Goal: Task Accomplishment & Management: Complete application form

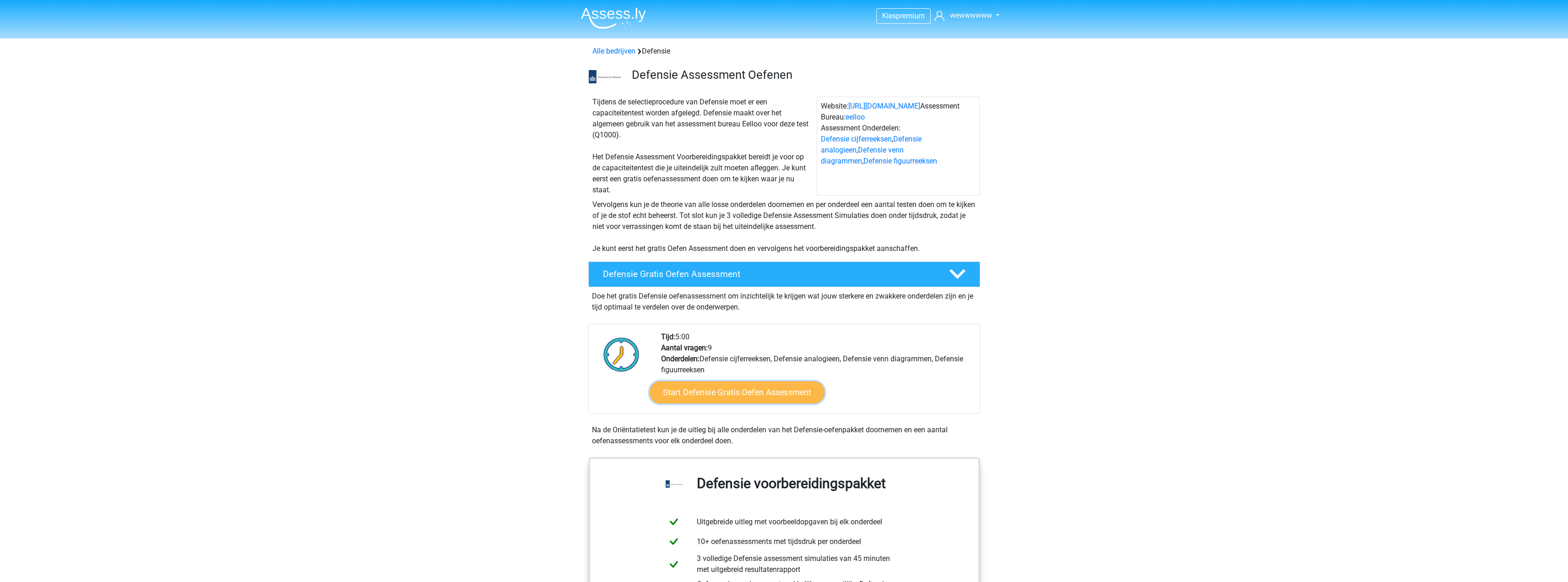
click at [761, 396] on link "Start Defensie Gratis Oefen Assessment" at bounding box center [737, 392] width 175 height 22
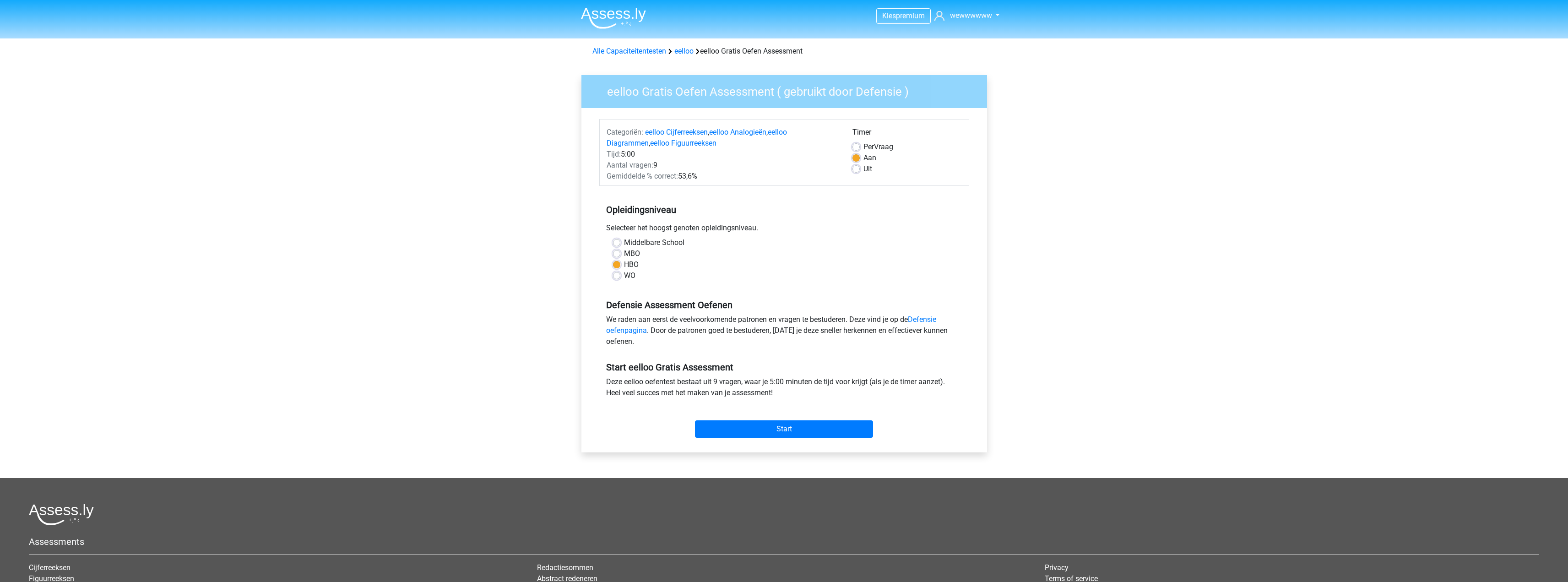
drag, startPoint x: 816, startPoint y: 403, endPoint x: 812, endPoint y: 412, distance: 9.8
click at [815, 404] on div "Start" at bounding box center [784, 421] width 370 height 39
click at [815, 427] on input "Start" at bounding box center [784, 429] width 178 height 17
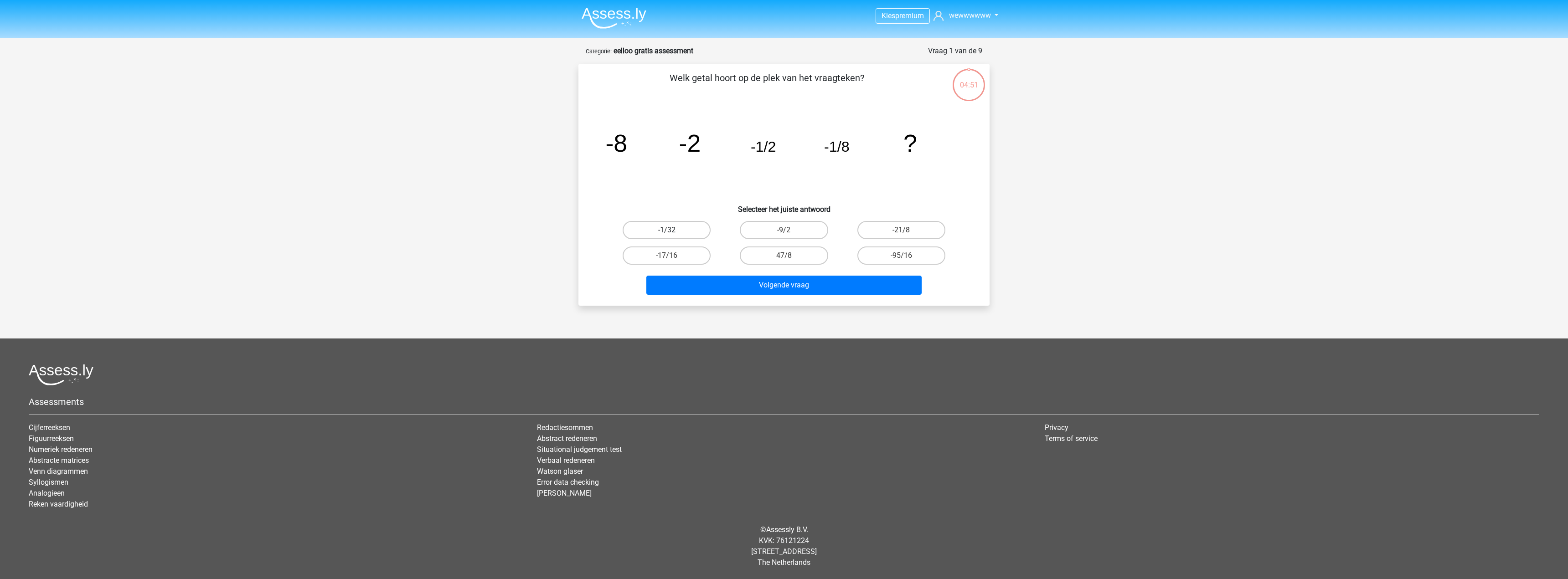
click at [697, 224] on label "-1/32" at bounding box center [667, 230] width 88 height 18
click at [673, 230] on input "-1/32" at bounding box center [670, 233] width 6 height 6
radio input "true"
click at [783, 288] on button "Volgende vraag" at bounding box center [784, 285] width 276 height 19
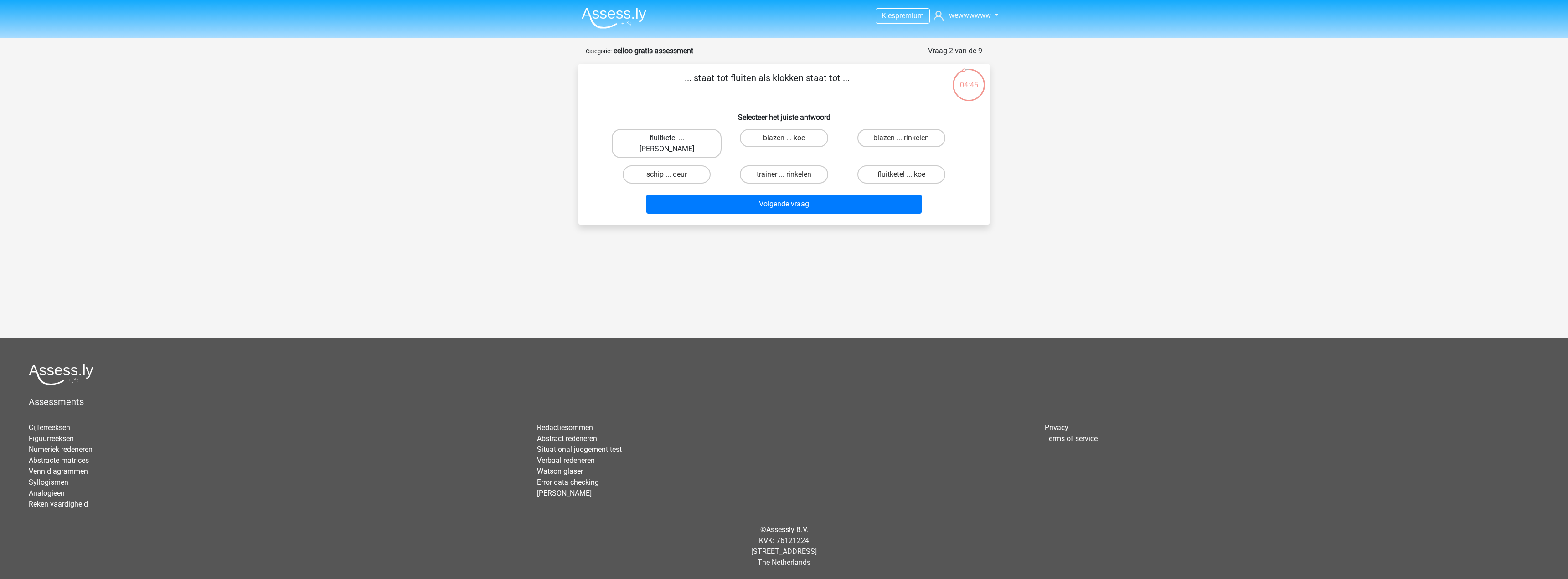
click at [685, 136] on label "fluitketel ... luiden" at bounding box center [667, 144] width 110 height 29
click at [673, 138] on input "fluitketel ... luiden" at bounding box center [670, 141] width 6 height 6
radio input "true"
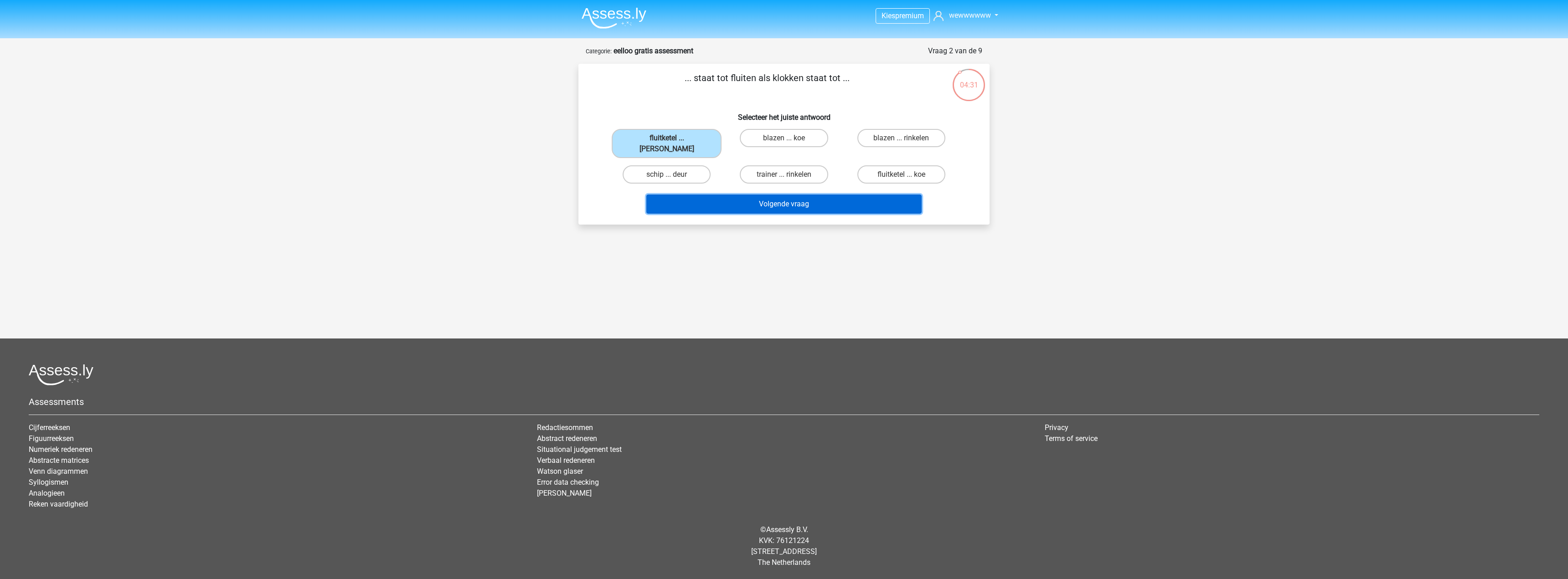
click at [783, 196] on button "Volgende vraag" at bounding box center [784, 204] width 276 height 19
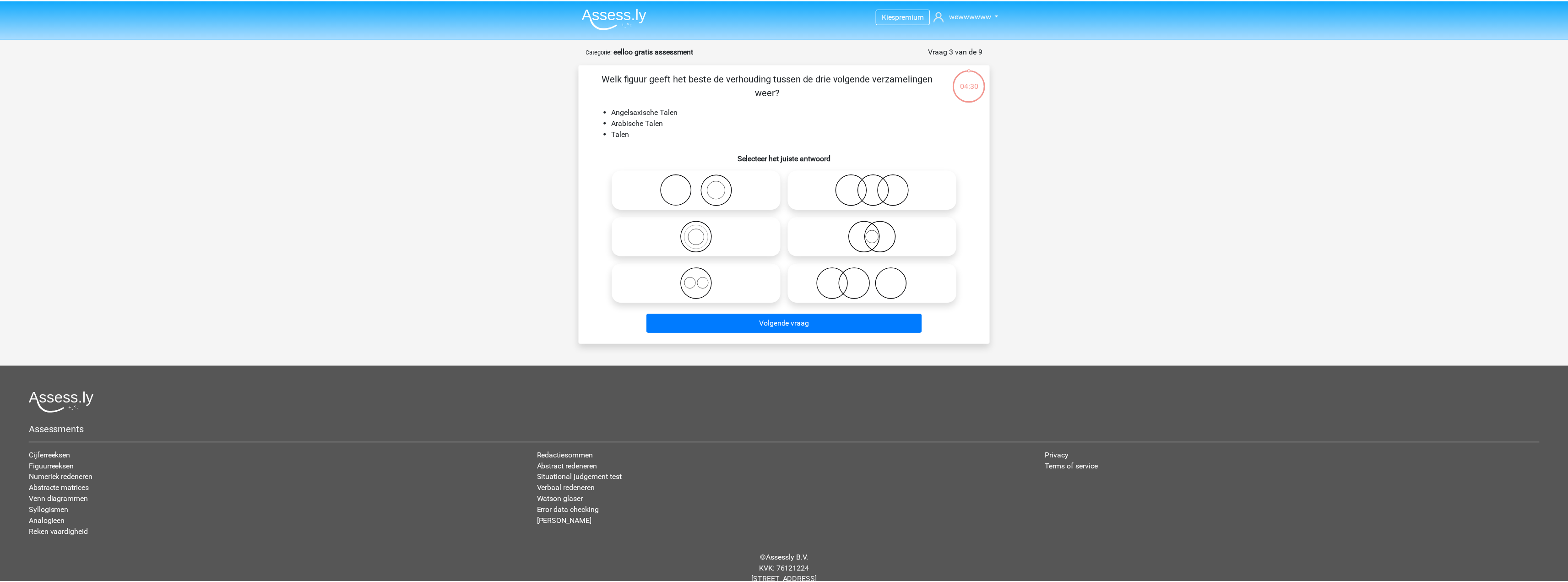
scroll to position [26, 0]
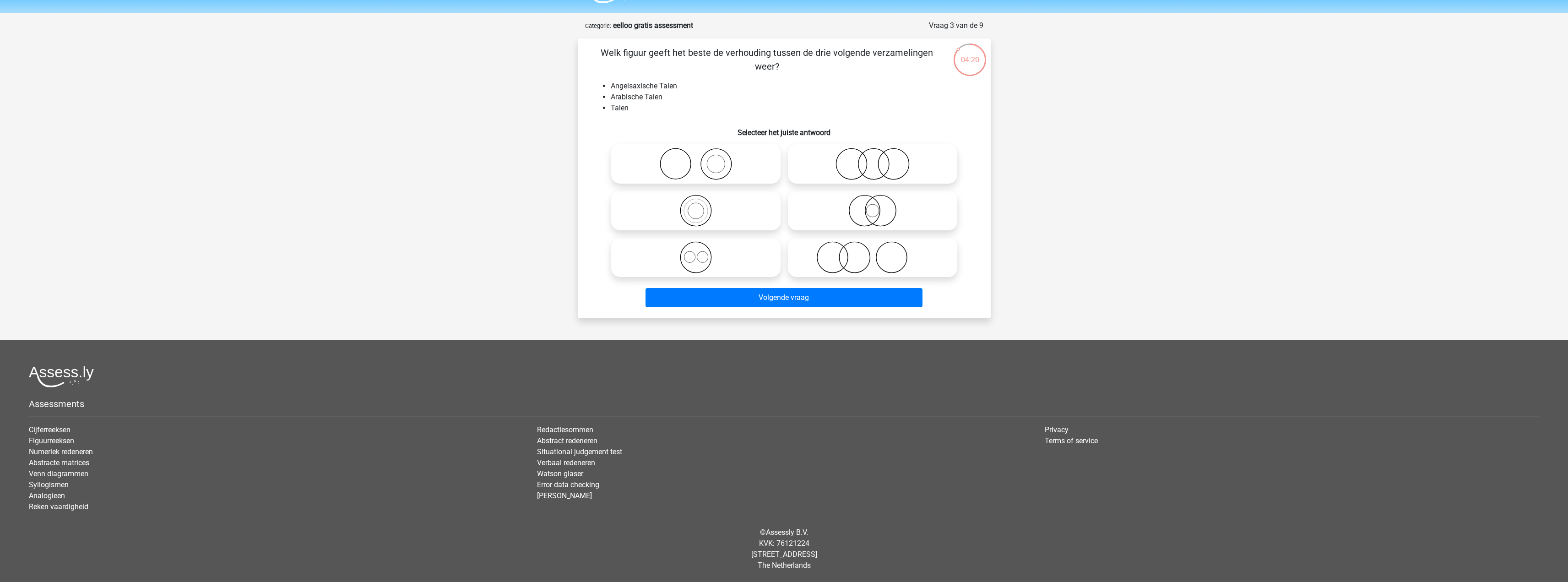
click at [708, 254] on icon at bounding box center [696, 257] width 162 height 32
click at [702, 252] on input "radio" at bounding box center [699, 250] width 6 height 6
radio input "true"
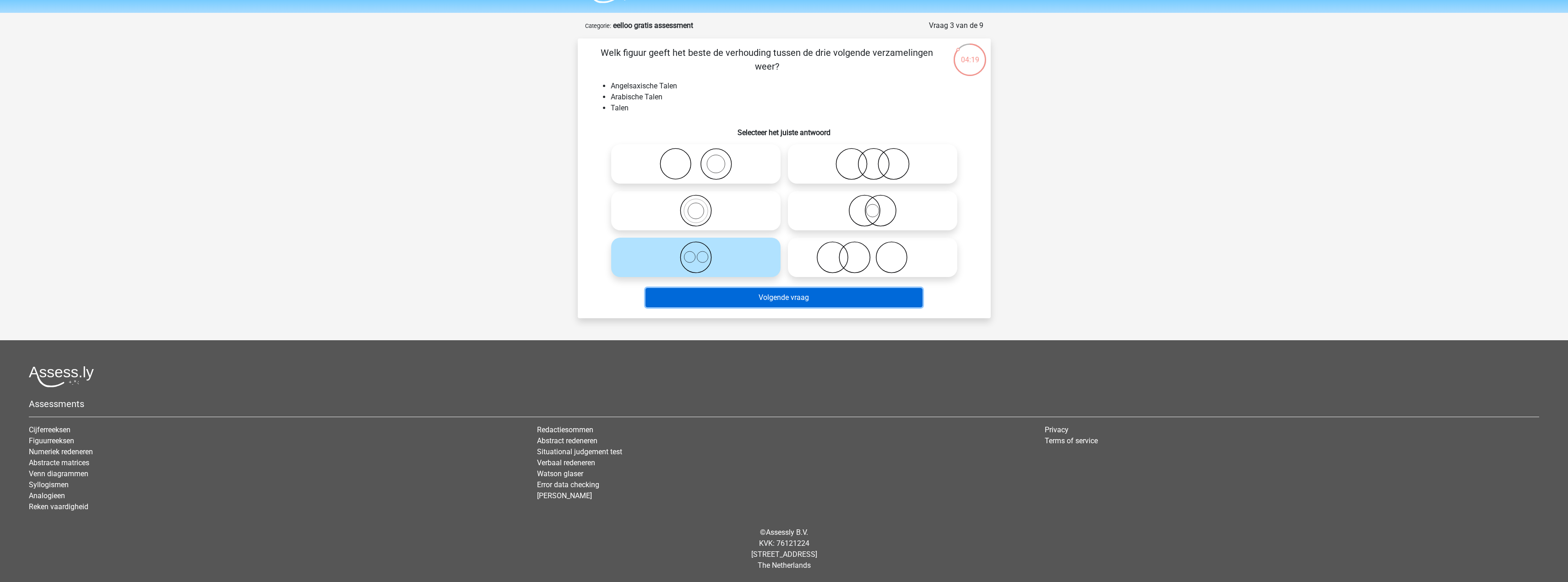
click at [747, 298] on button "Volgende vraag" at bounding box center [784, 297] width 277 height 19
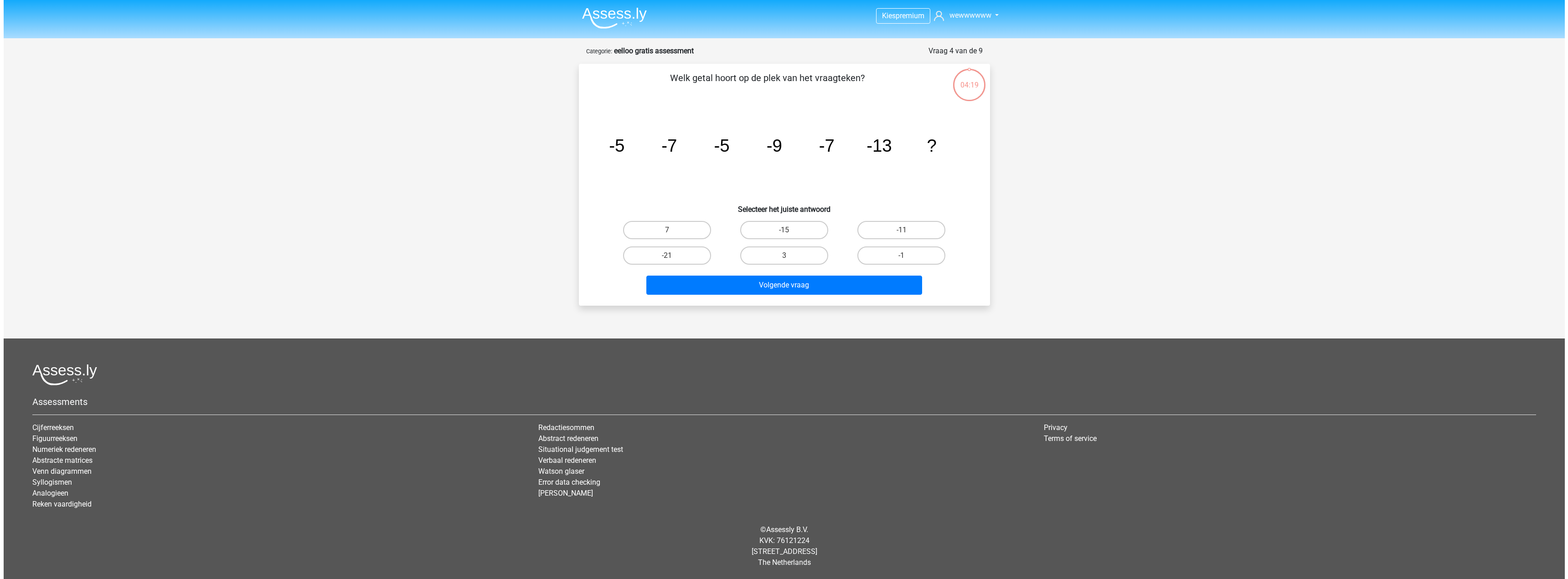
scroll to position [0, 0]
click at [817, 258] on label "3" at bounding box center [783, 255] width 88 height 18
click at [790, 258] on input "3" at bounding box center [787, 258] width 6 height 6
radio input "true"
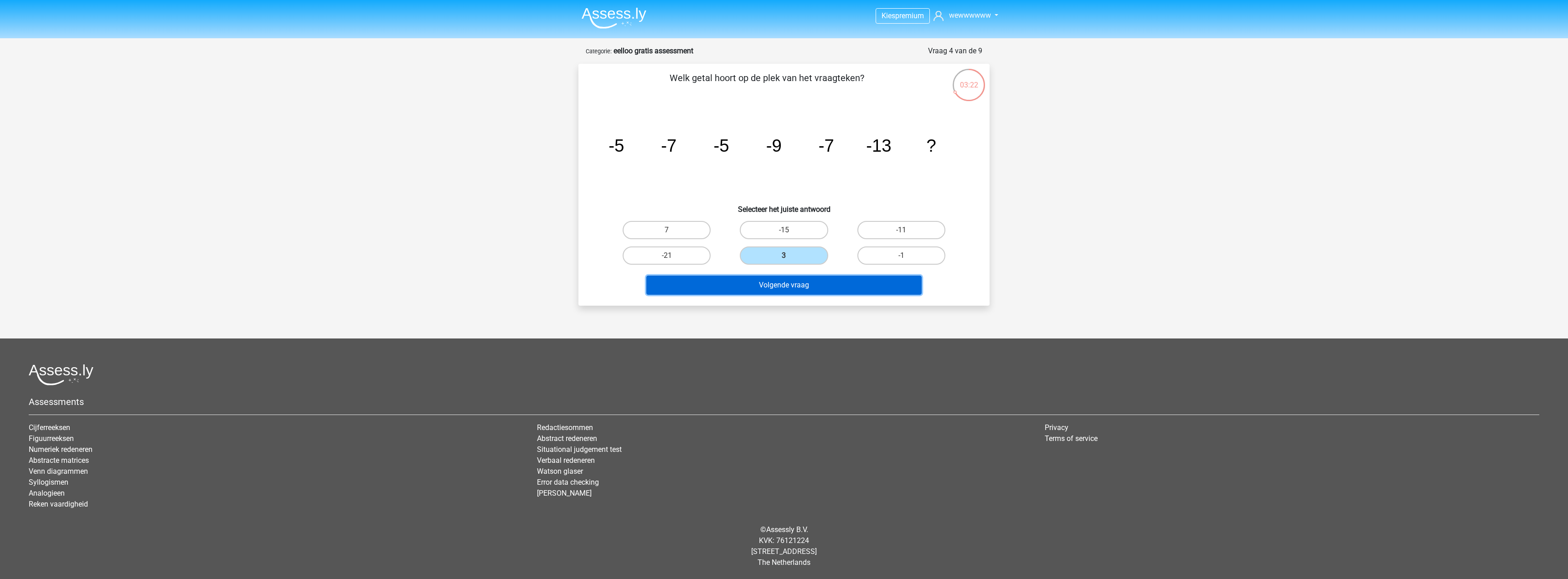
click at [839, 291] on button "Volgende vraag" at bounding box center [784, 285] width 276 height 19
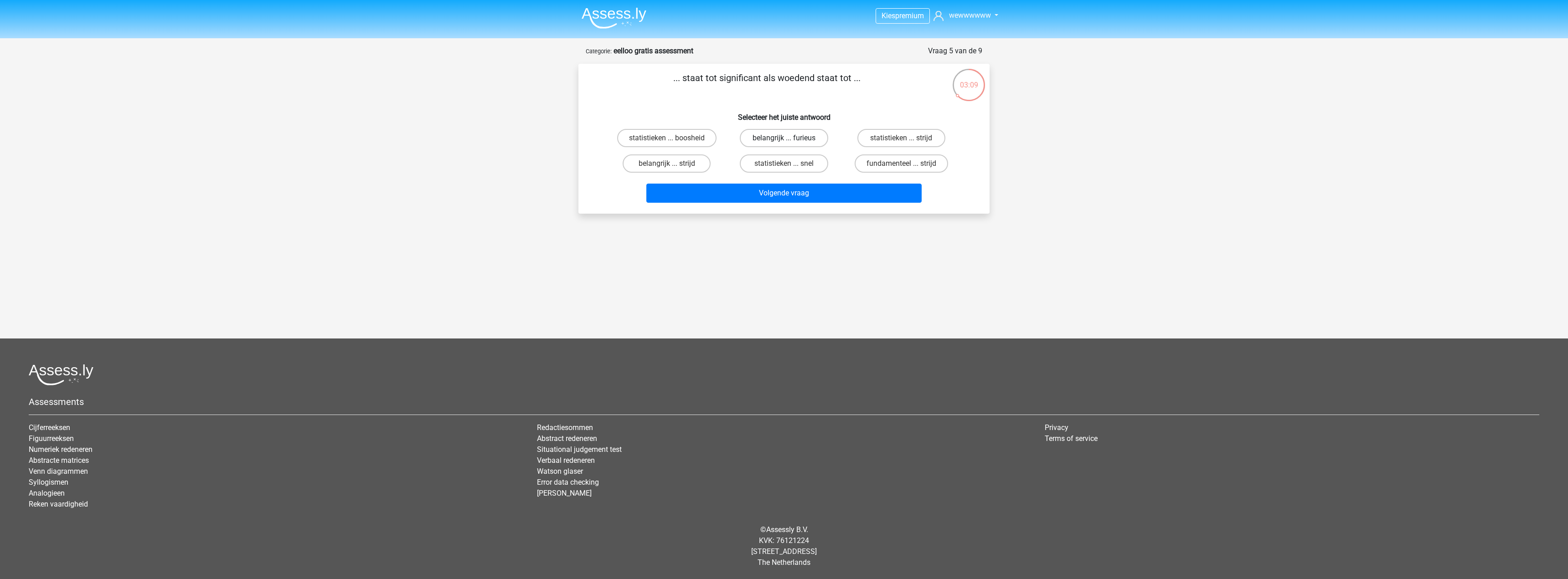
click at [812, 142] on label "belangrijk ... furieus" at bounding box center [783, 138] width 88 height 18
click at [790, 142] on input "belangrijk ... furieus" at bounding box center [787, 141] width 6 height 6
radio input "true"
click at [833, 194] on button "Volgende vraag" at bounding box center [784, 193] width 276 height 19
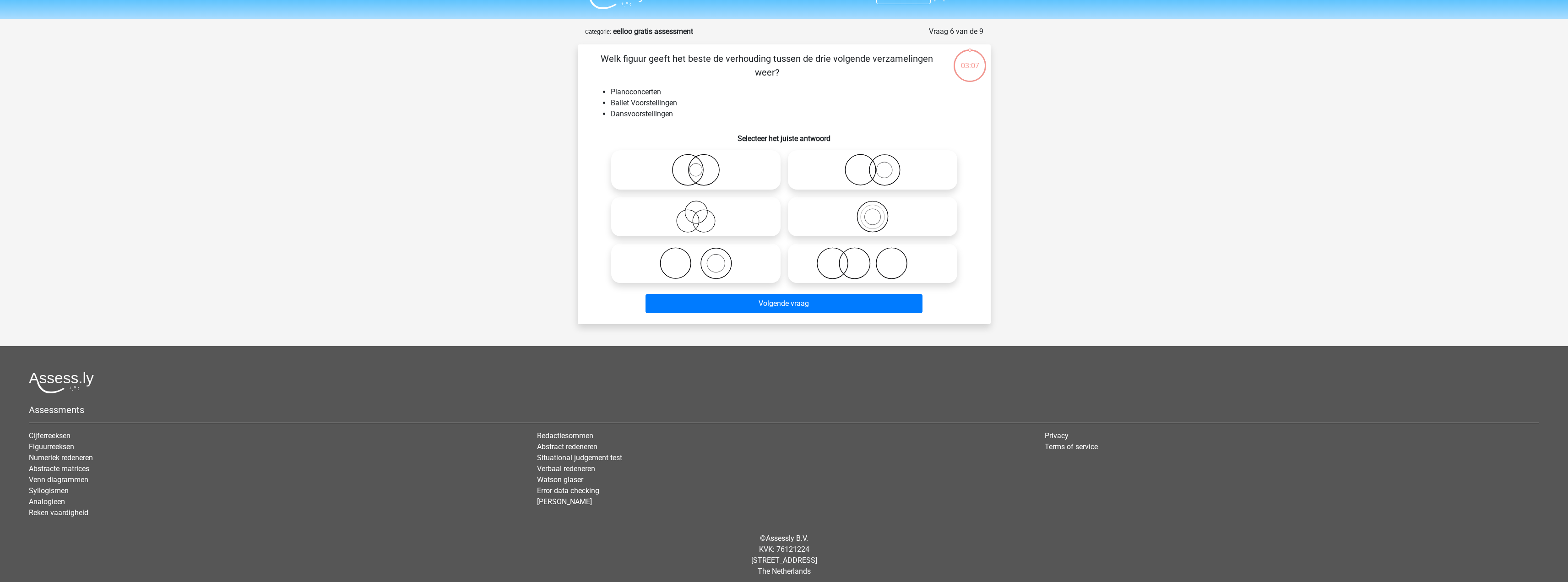
scroll to position [26, 0]
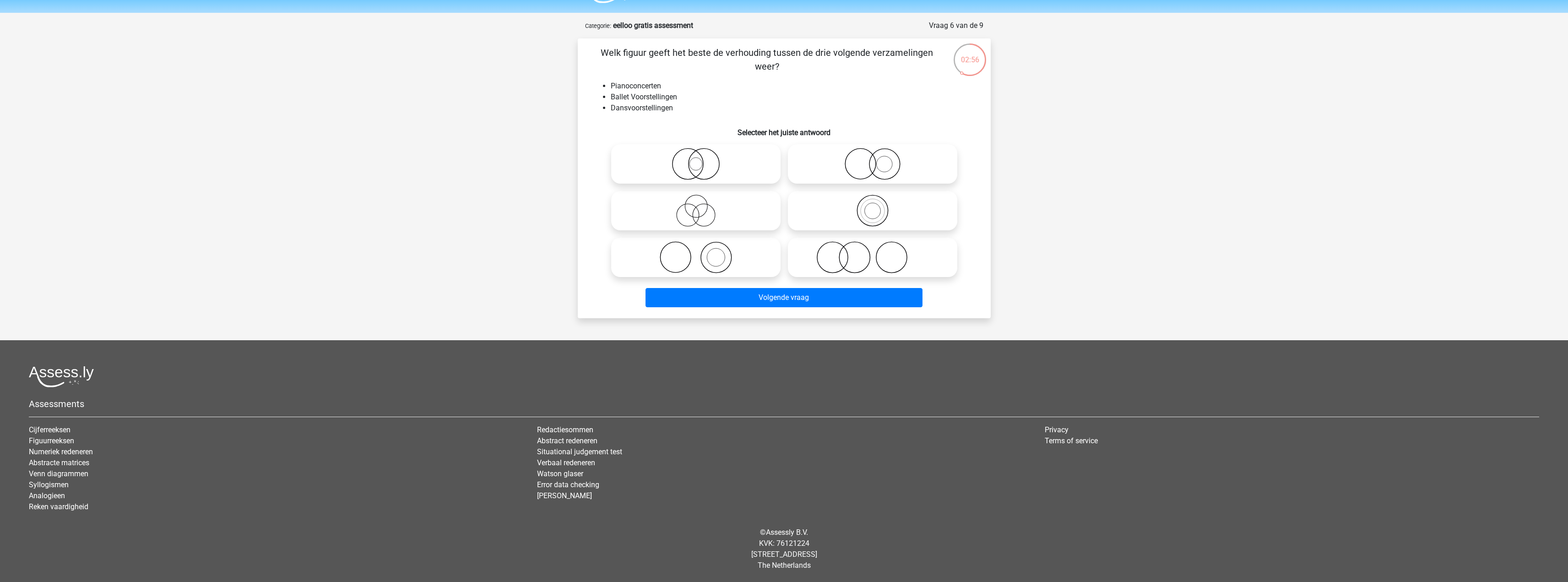
click at [867, 174] on icon at bounding box center [872, 164] width 162 height 32
click at [872, 160] on input "radio" at bounding box center [875, 157] width 6 height 6
radio input "true"
click at [856, 263] on icon at bounding box center [872, 257] width 162 height 32
click at [872, 252] on input "radio" at bounding box center [875, 250] width 6 height 6
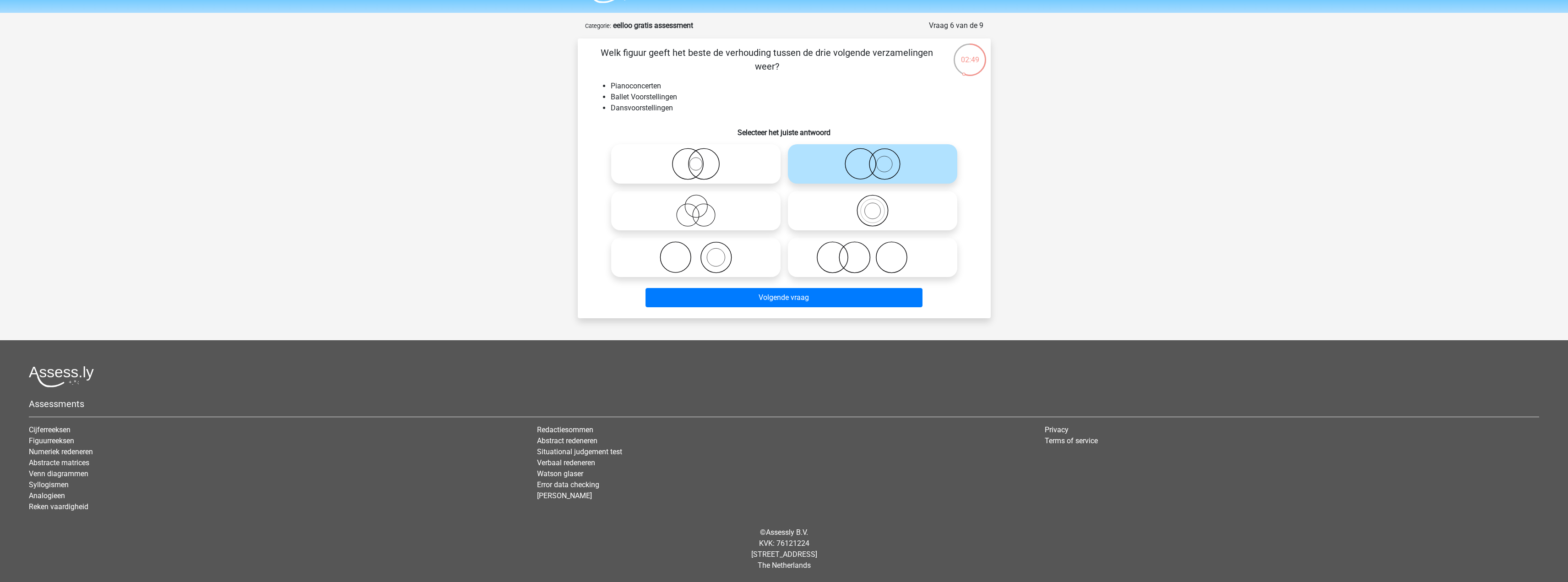
radio input "true"
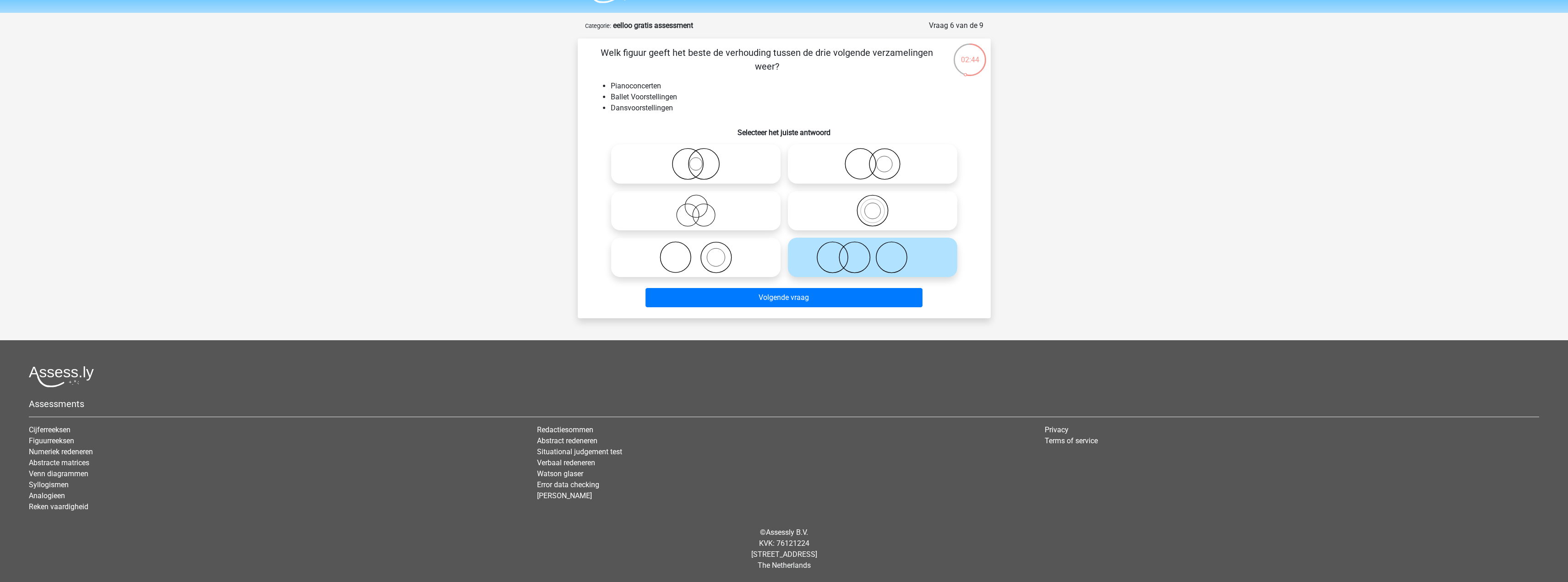
click at [704, 245] on icon at bounding box center [696, 257] width 162 height 32
click at [702, 247] on input "radio" at bounding box center [699, 250] width 6 height 6
radio input "true"
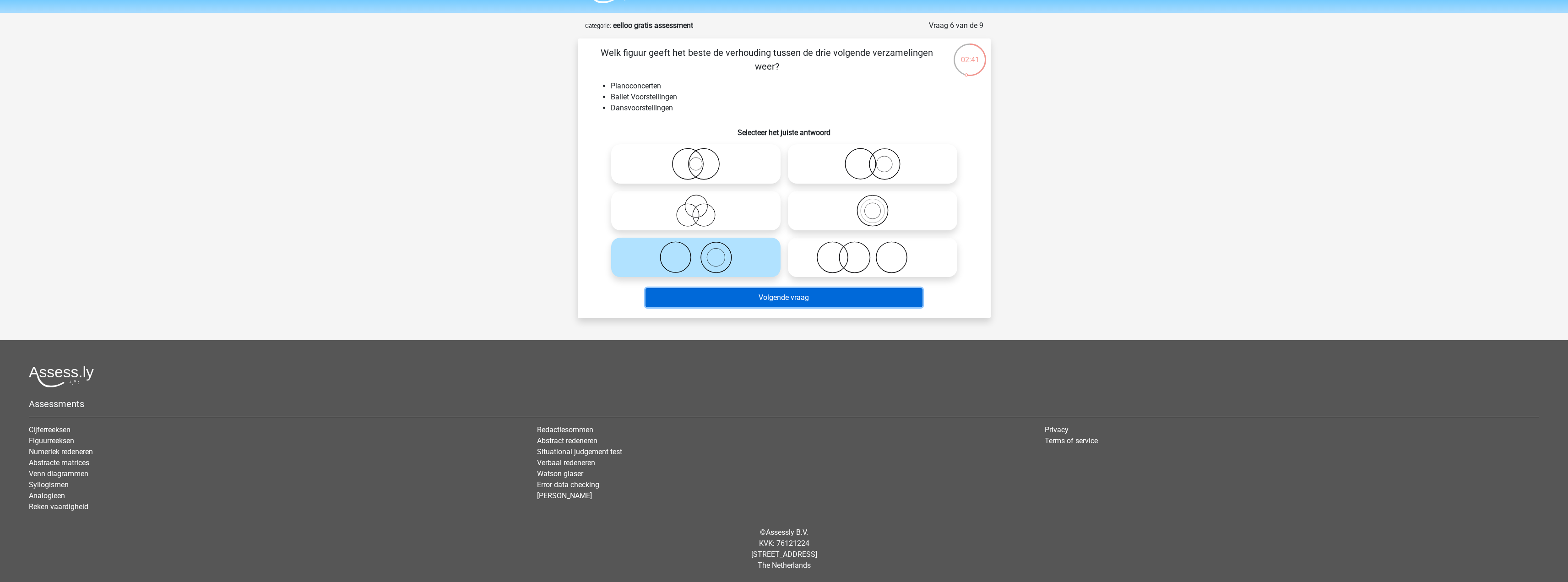
click at [761, 300] on button "Volgende vraag" at bounding box center [784, 297] width 277 height 19
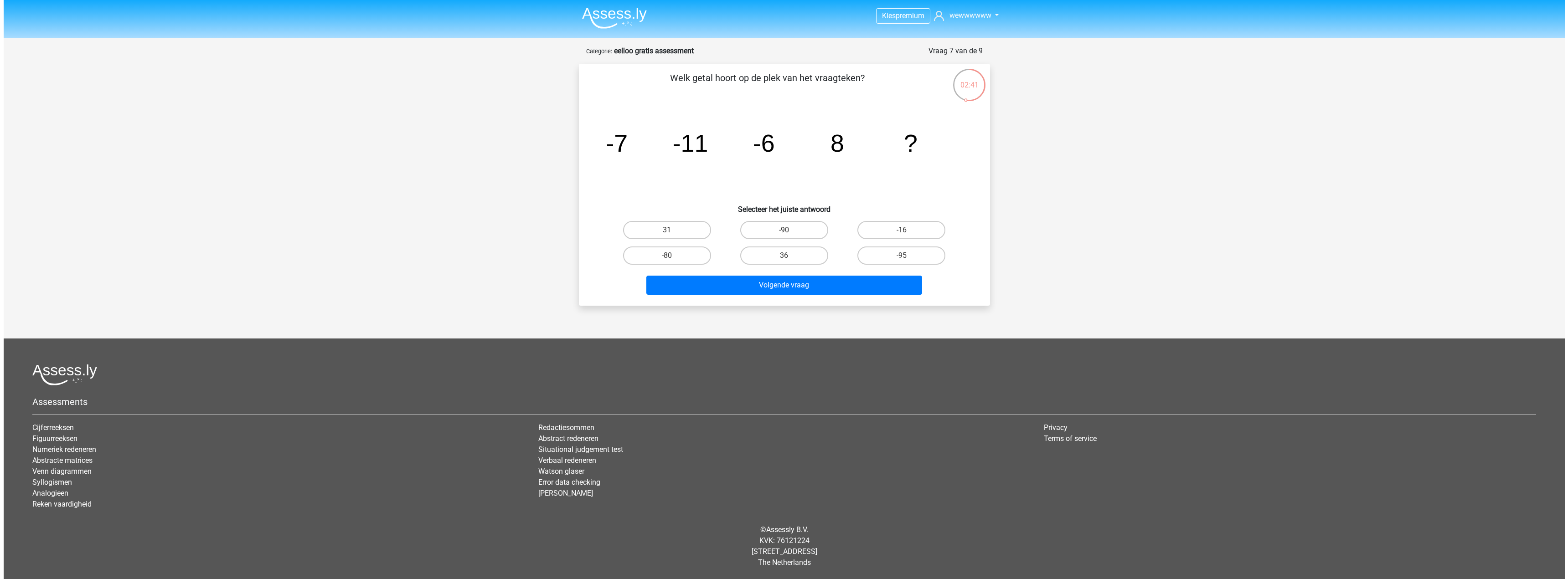
scroll to position [0, 0]
click at [799, 227] on label "-90" at bounding box center [783, 230] width 88 height 18
click at [790, 230] on input "-90" at bounding box center [787, 233] width 6 height 6
radio input "true"
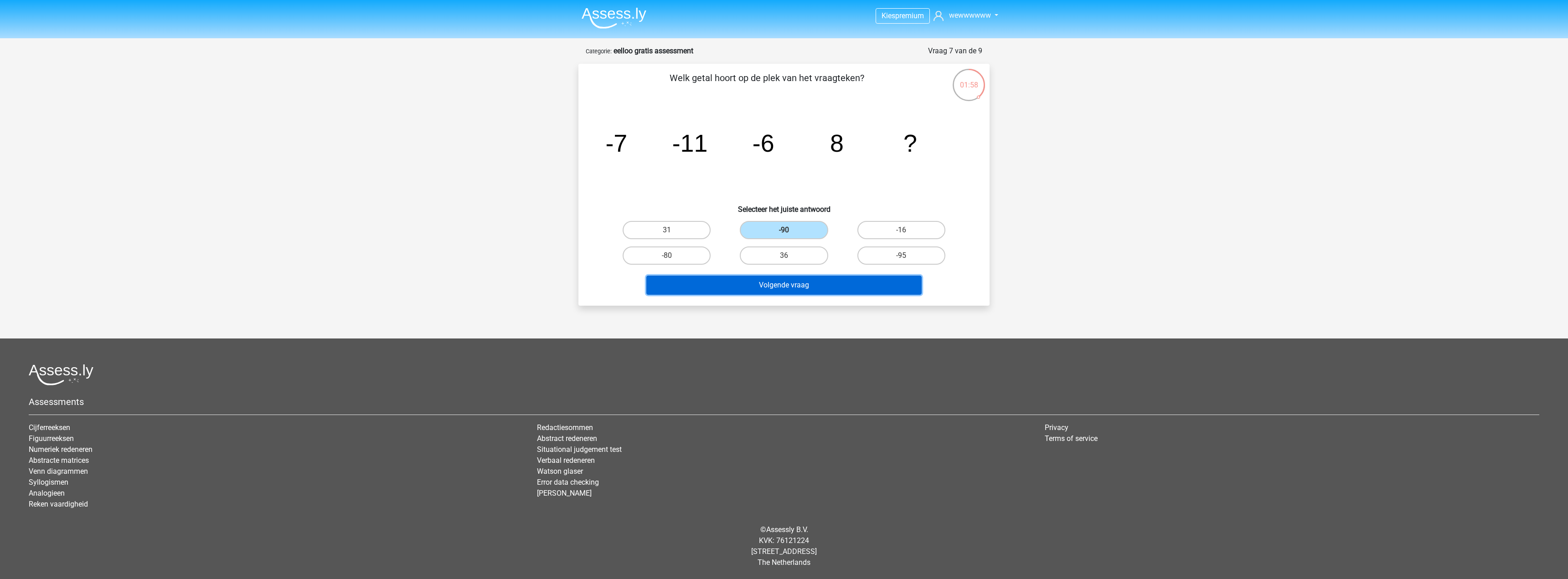
click at [804, 286] on button "Volgende vraag" at bounding box center [784, 285] width 276 height 19
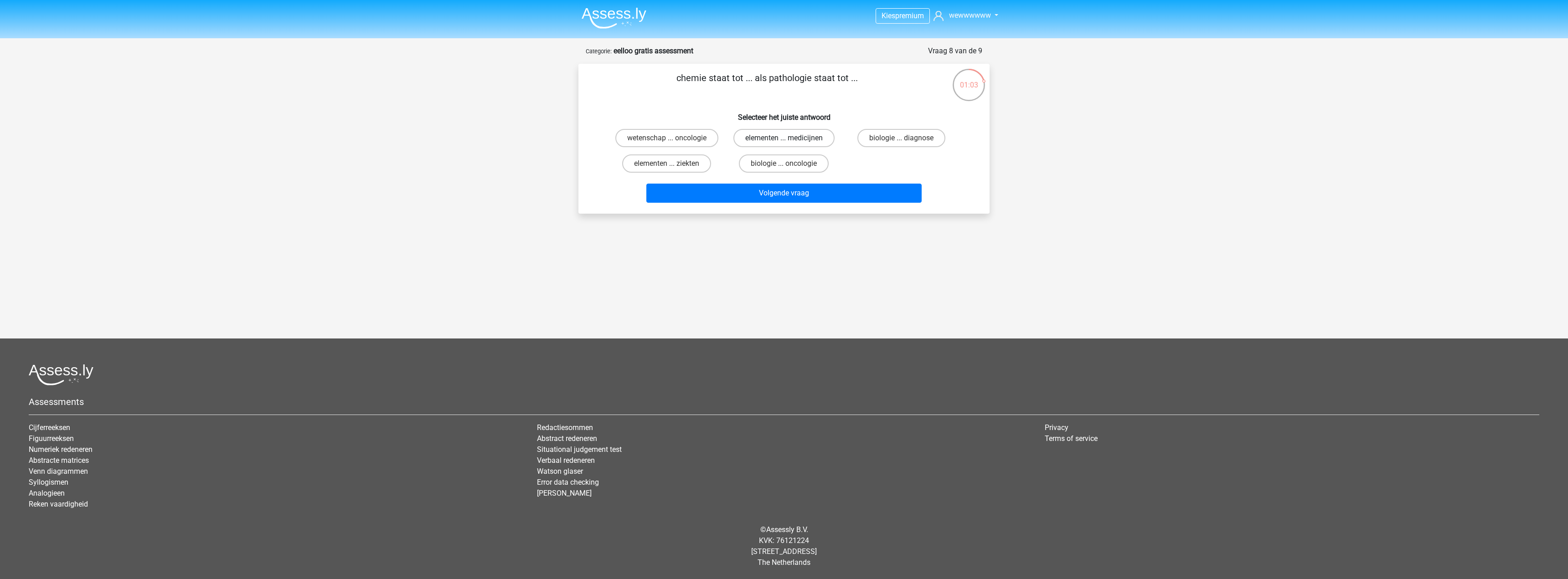
click at [827, 139] on label "elementen ... medicijnen" at bounding box center [784, 138] width 101 height 18
click at [790, 139] on input "elementen ... medicijnen" at bounding box center [787, 141] width 6 height 6
radio input "true"
click at [839, 195] on button "Volgende vraag" at bounding box center [784, 193] width 276 height 19
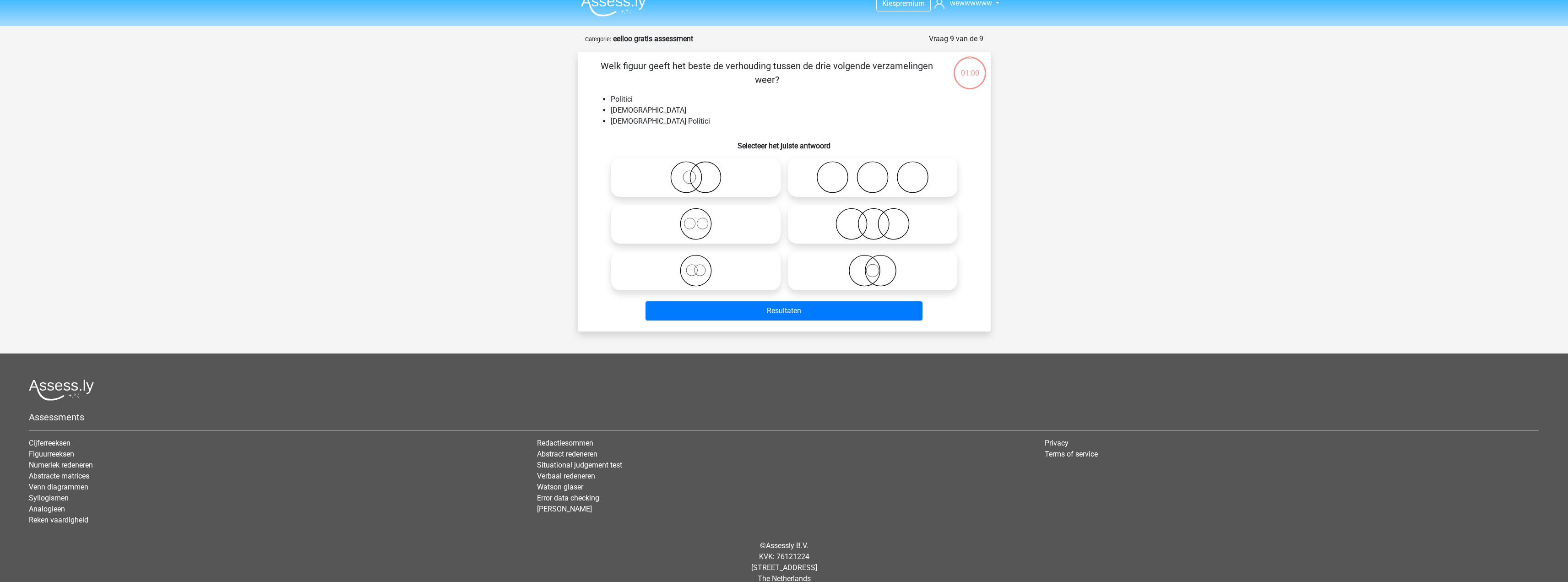
scroll to position [26, 0]
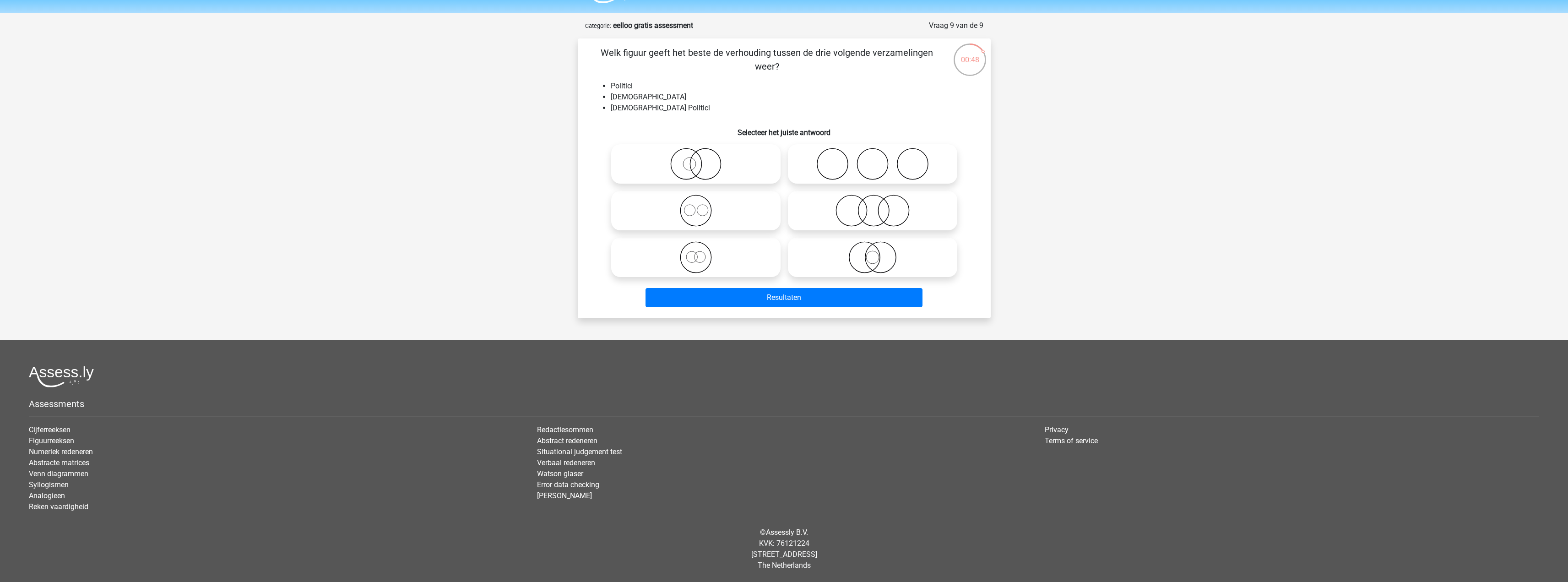
click at [712, 174] on icon at bounding box center [696, 164] width 162 height 32
click at [702, 160] on input "radio" at bounding box center [699, 157] width 6 height 6
radio input "true"
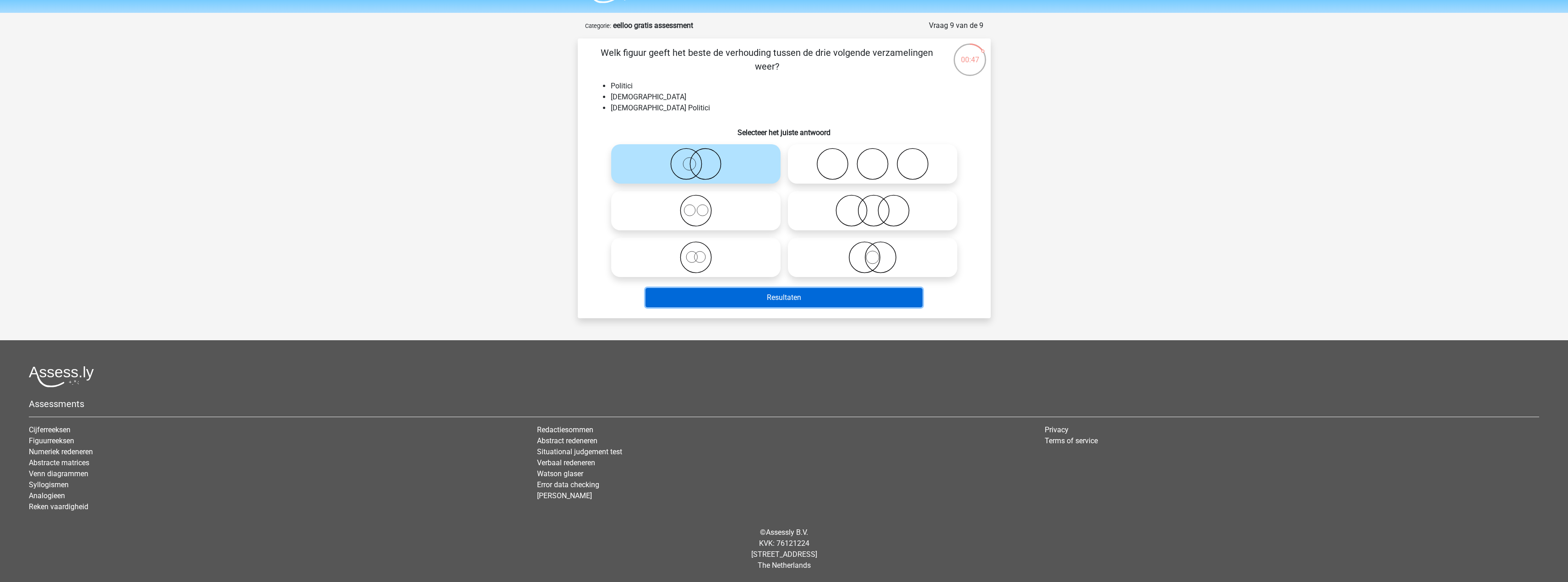
click at [797, 303] on button "Resultaten" at bounding box center [784, 297] width 277 height 19
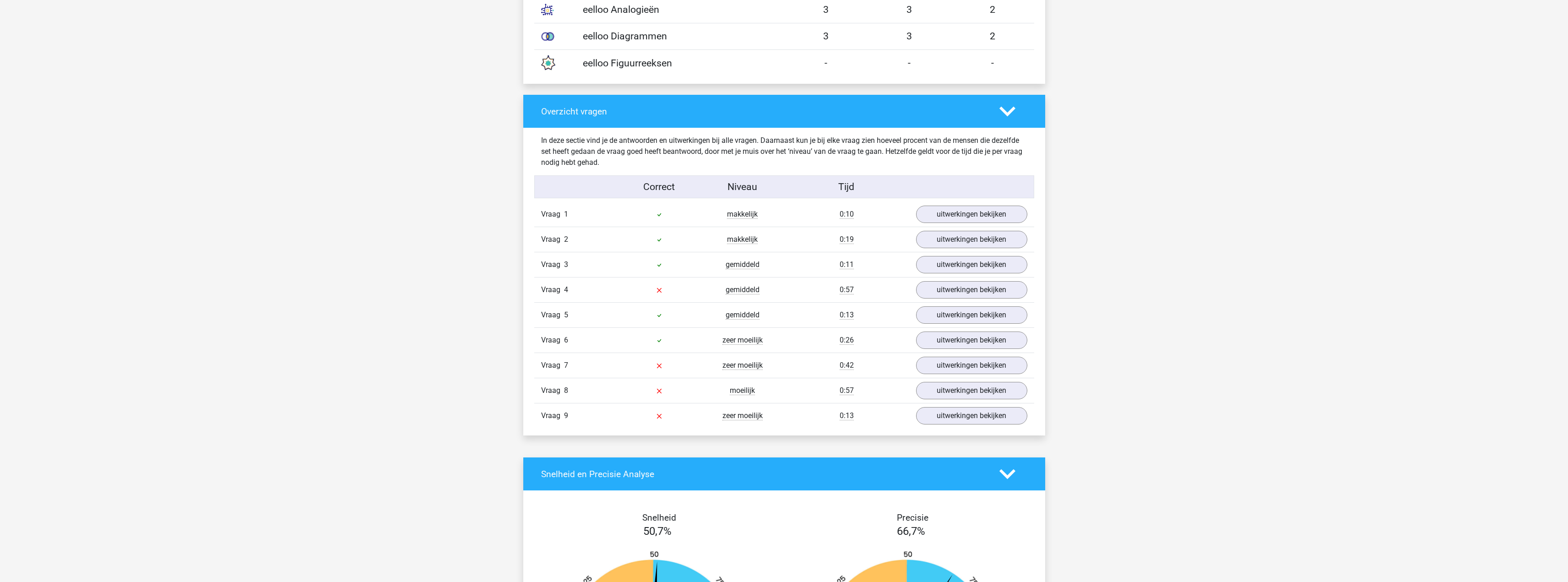
scroll to position [916, 0]
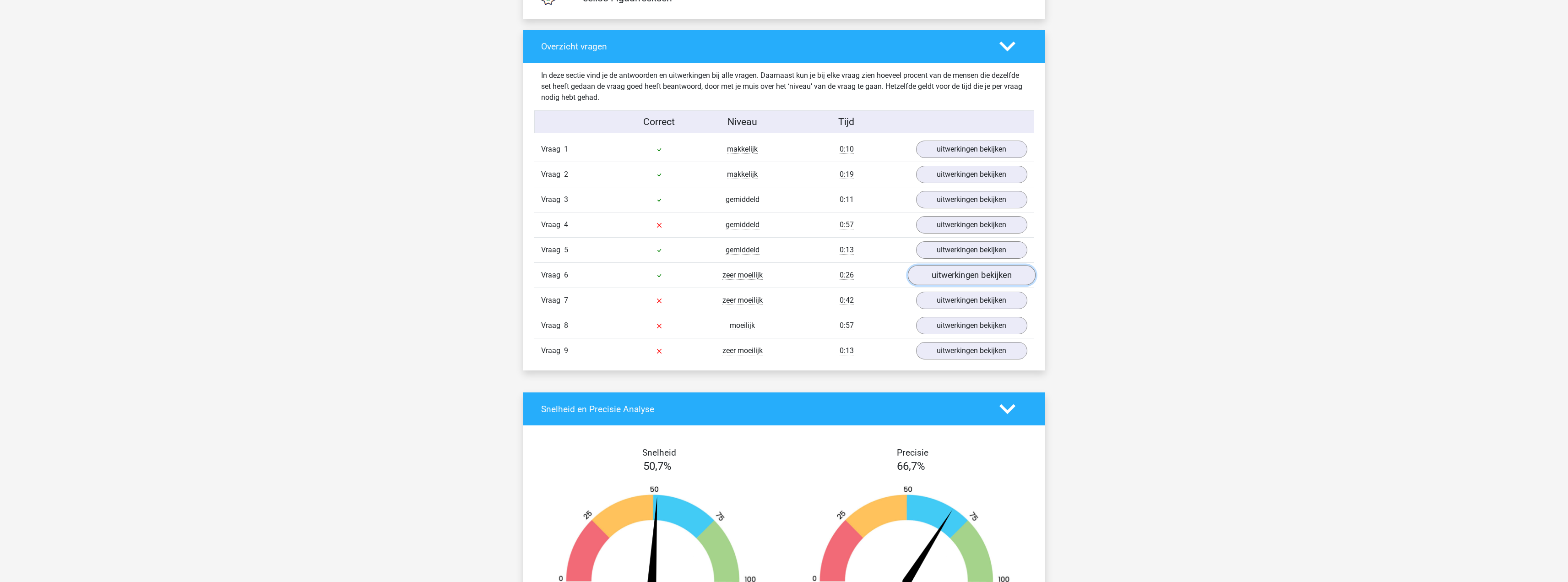
click at [980, 270] on link "uitwerkingen bekijken" at bounding box center [971, 275] width 128 height 20
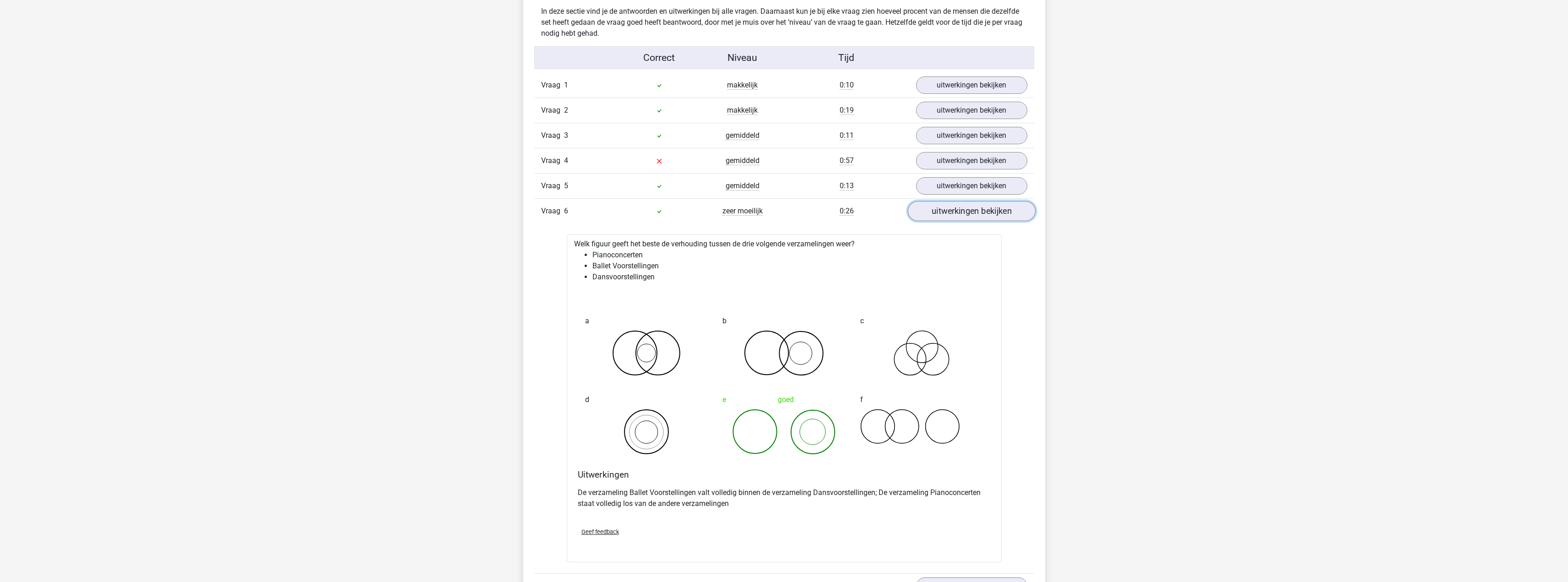
scroll to position [962, 0]
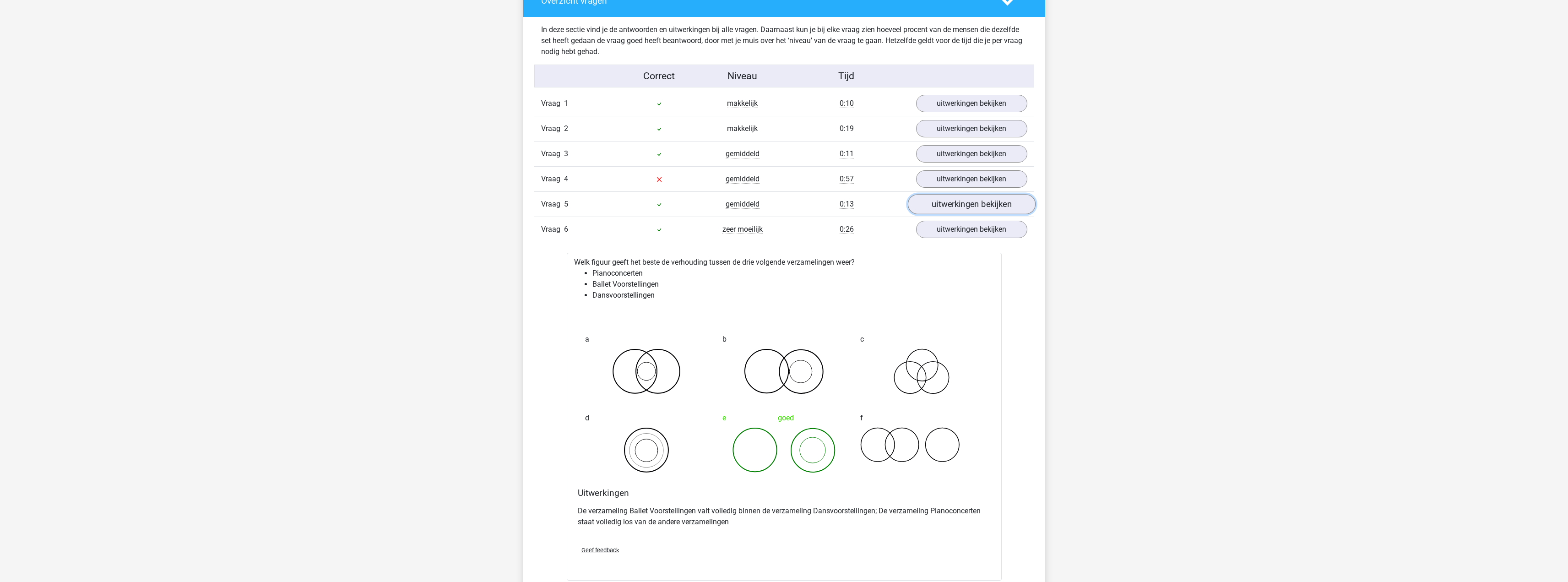
click at [985, 202] on link "uitwerkingen bekijken" at bounding box center [971, 204] width 128 height 20
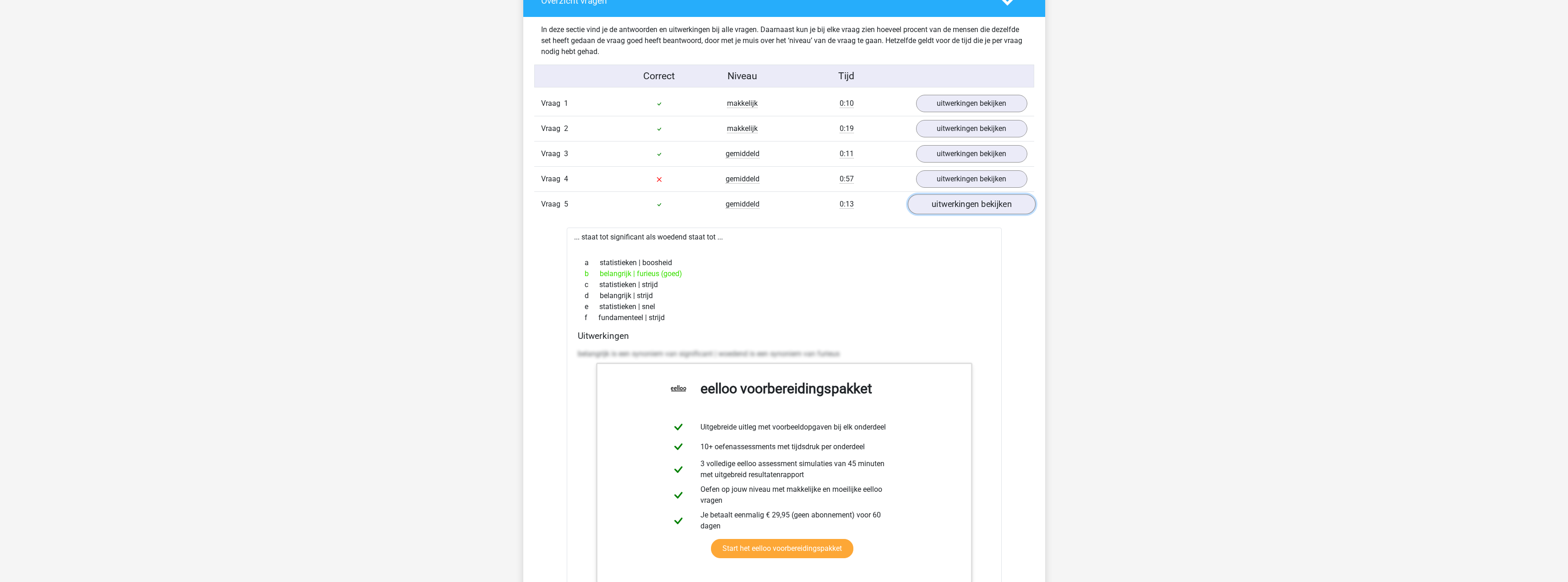
click at [982, 205] on link "uitwerkingen bekijken" at bounding box center [971, 204] width 128 height 20
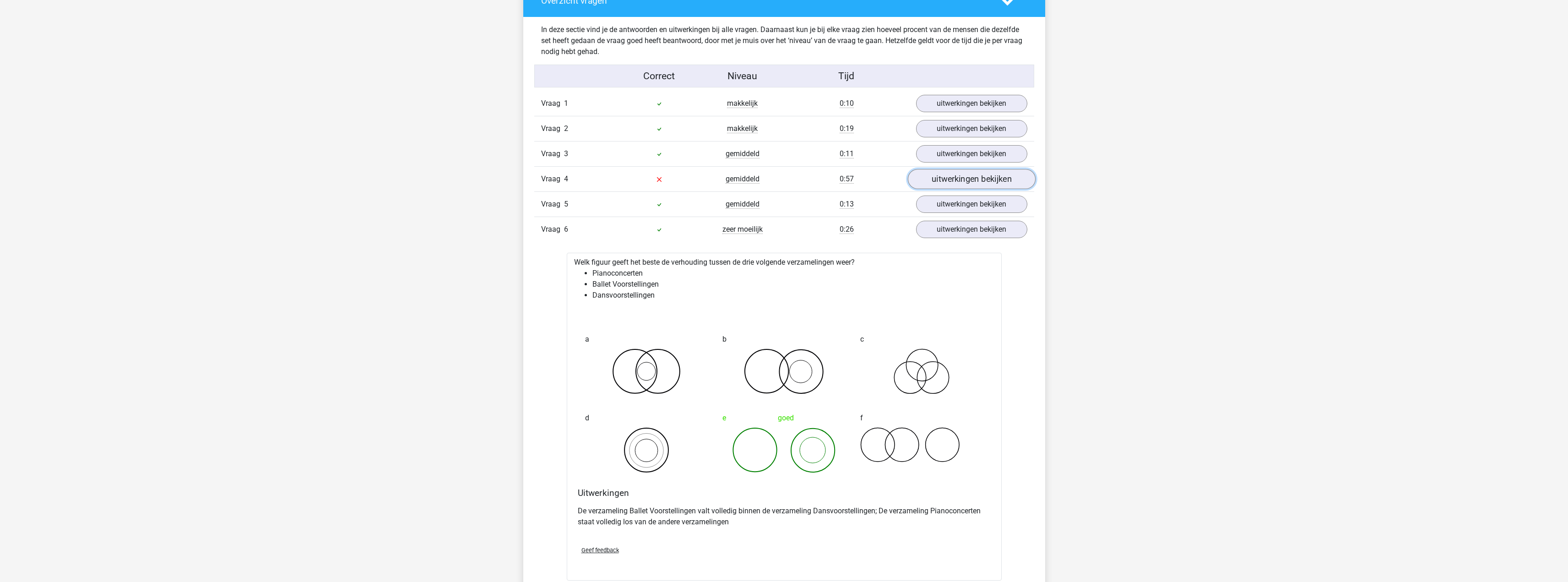
click at [979, 182] on link "uitwerkingen bekijken" at bounding box center [971, 179] width 128 height 20
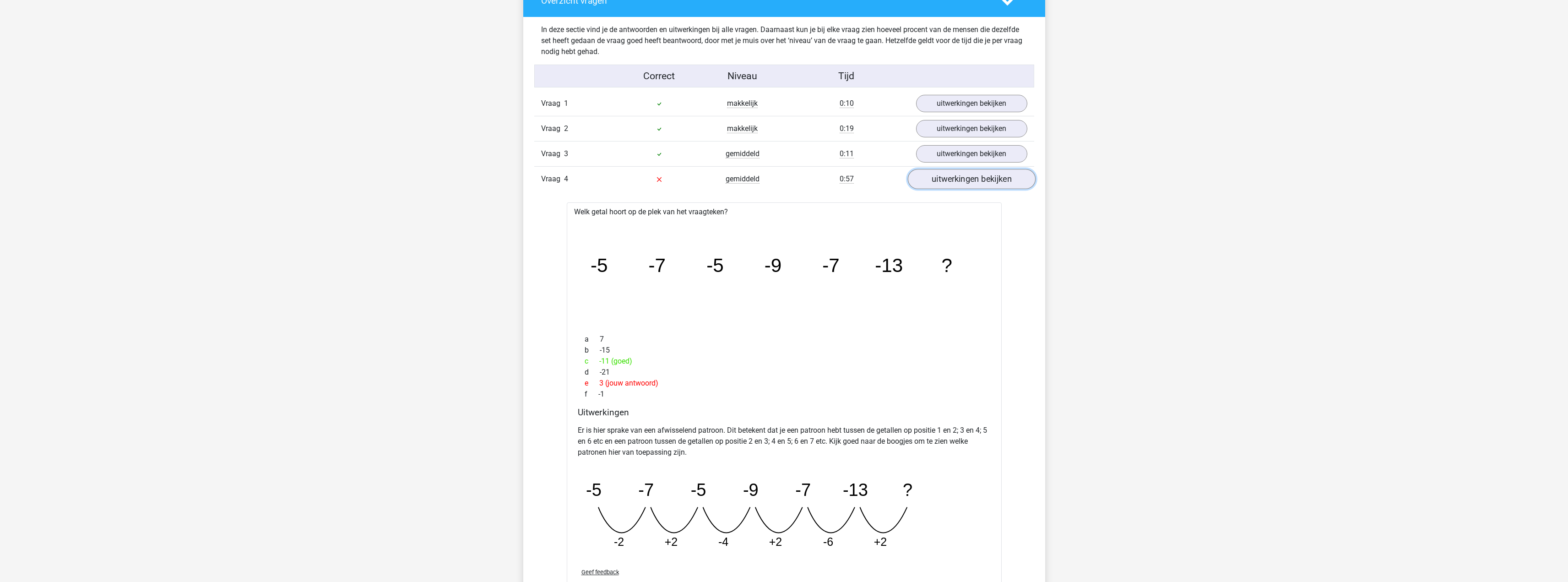
click at [979, 180] on link "uitwerkingen bekijken" at bounding box center [971, 179] width 128 height 20
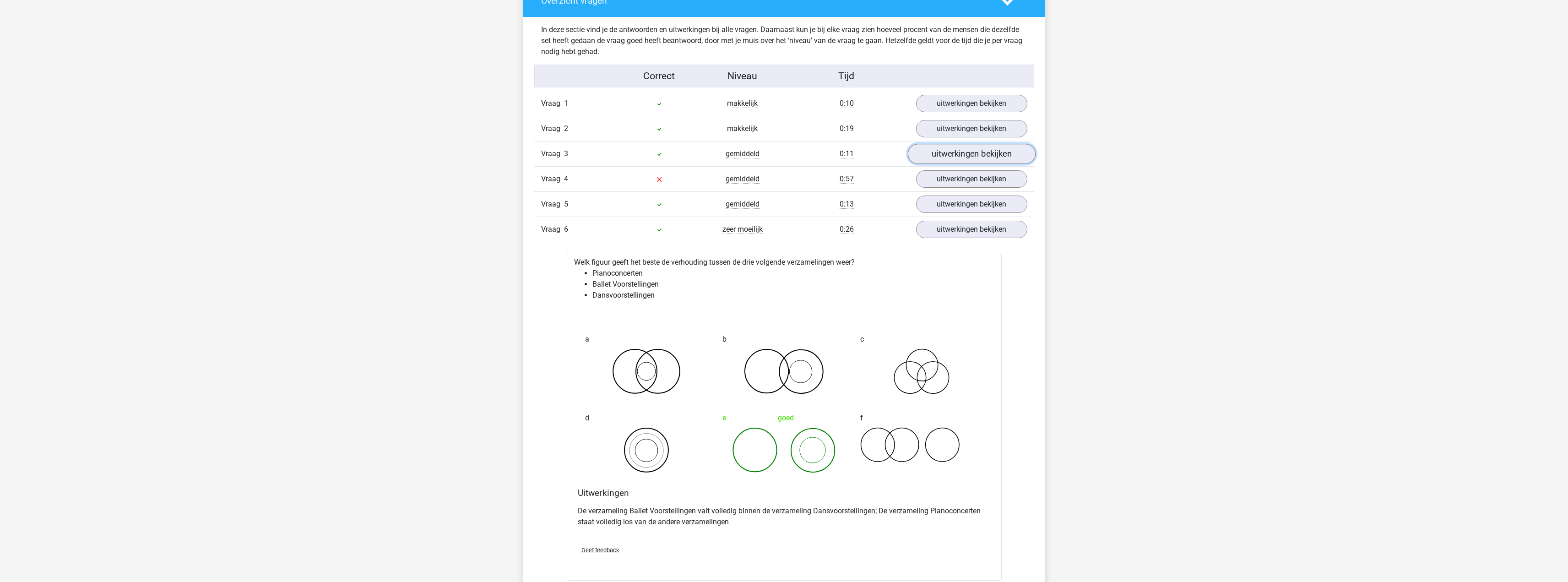
click at [984, 158] on link "uitwerkingen bekijken" at bounding box center [971, 153] width 128 height 20
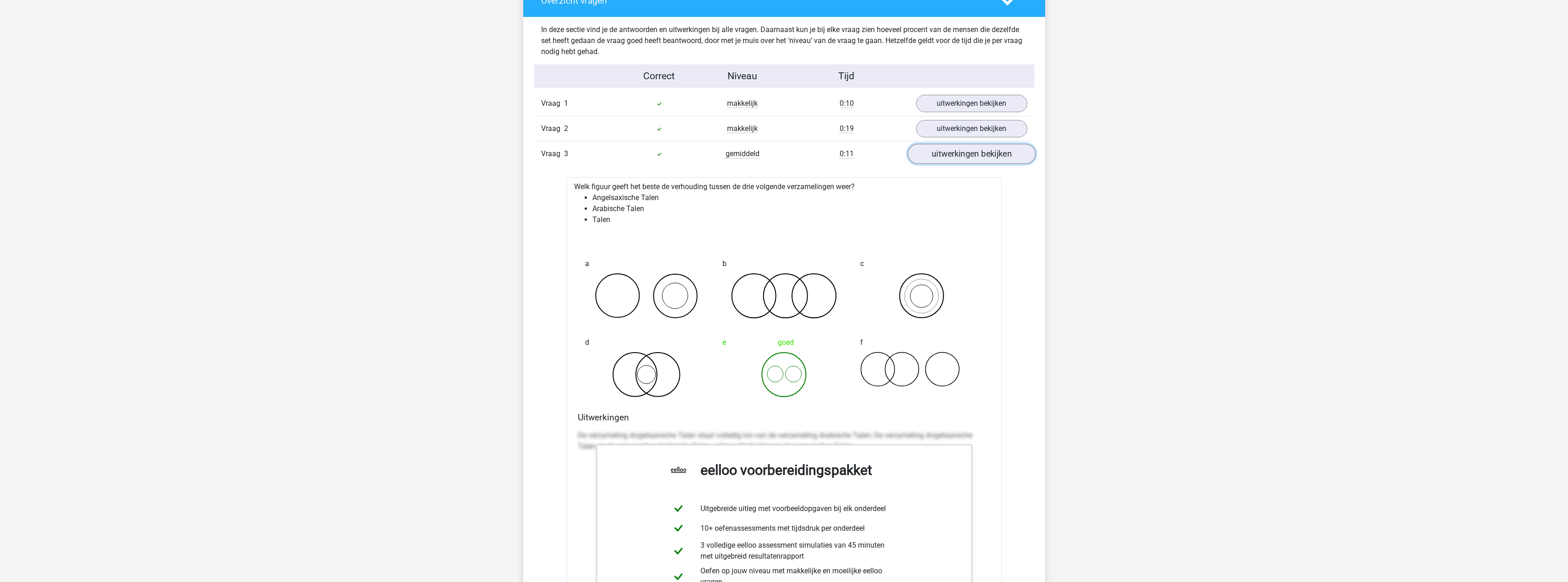
click at [984, 158] on link "uitwerkingen bekijken" at bounding box center [971, 153] width 128 height 20
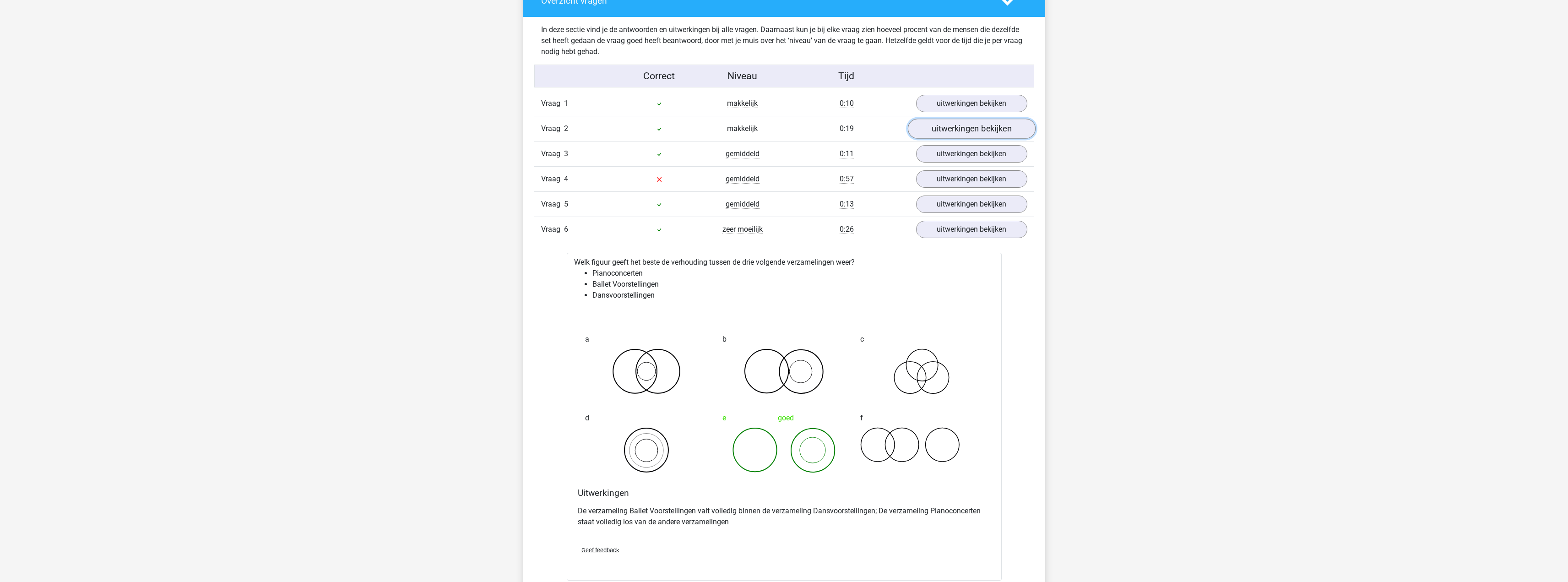
click at [970, 119] on link "uitwerkingen bekijken" at bounding box center [971, 128] width 128 height 20
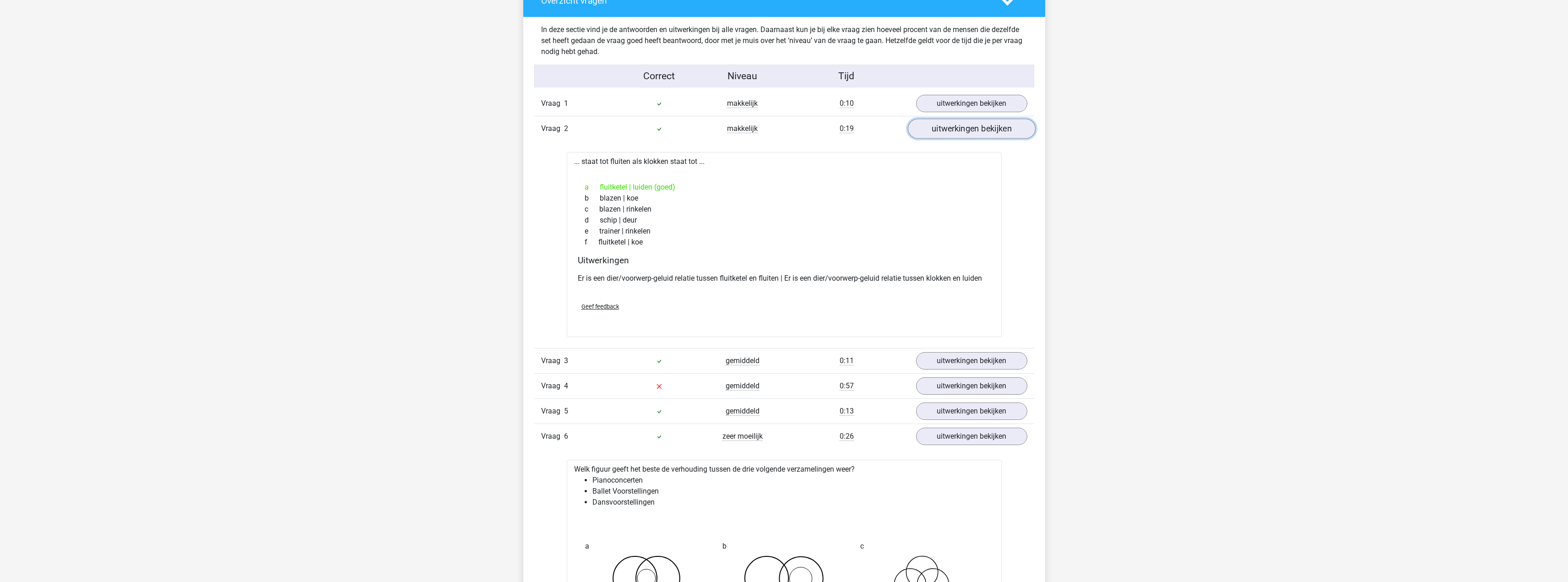
click at [970, 119] on link "uitwerkingen bekijken" at bounding box center [971, 128] width 128 height 20
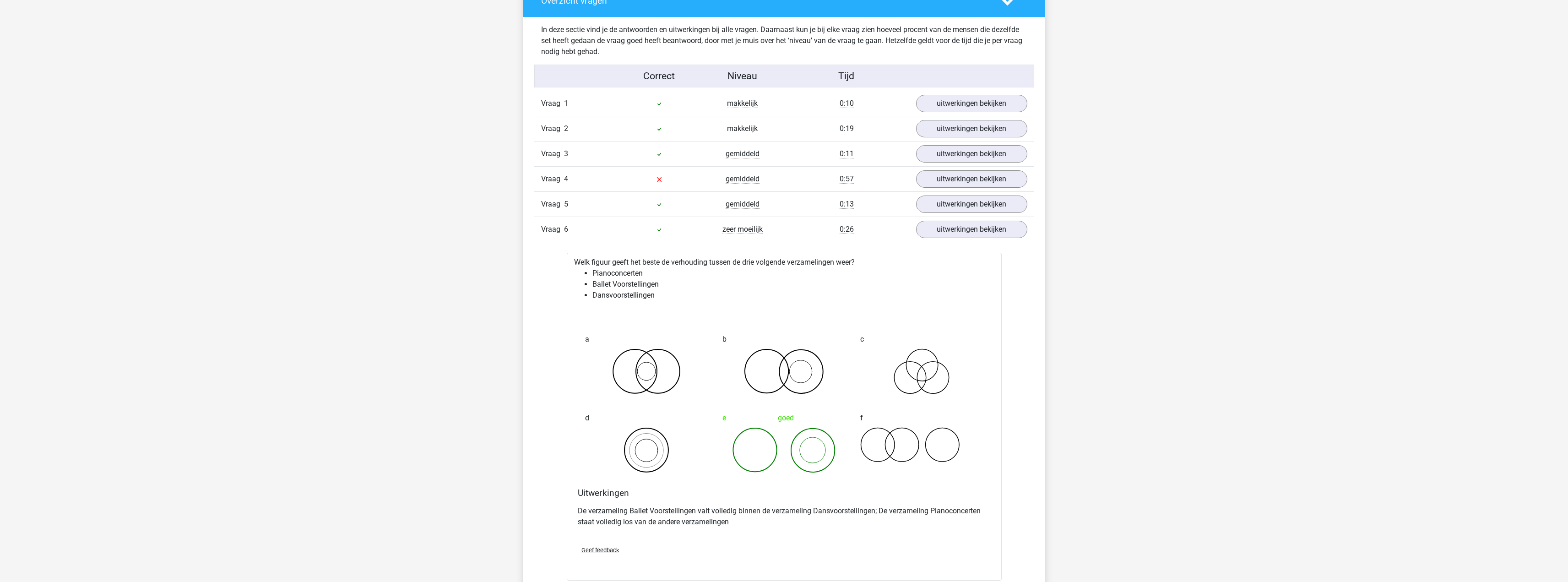
click at [954, 92] on div "In deze sectie vind je de antwoorden en uitwerkingen bij alle vragen. Daarnaast…" at bounding box center [784, 345] width 508 height 657
click at [952, 102] on link "uitwerkingen bekijken" at bounding box center [971, 103] width 128 height 20
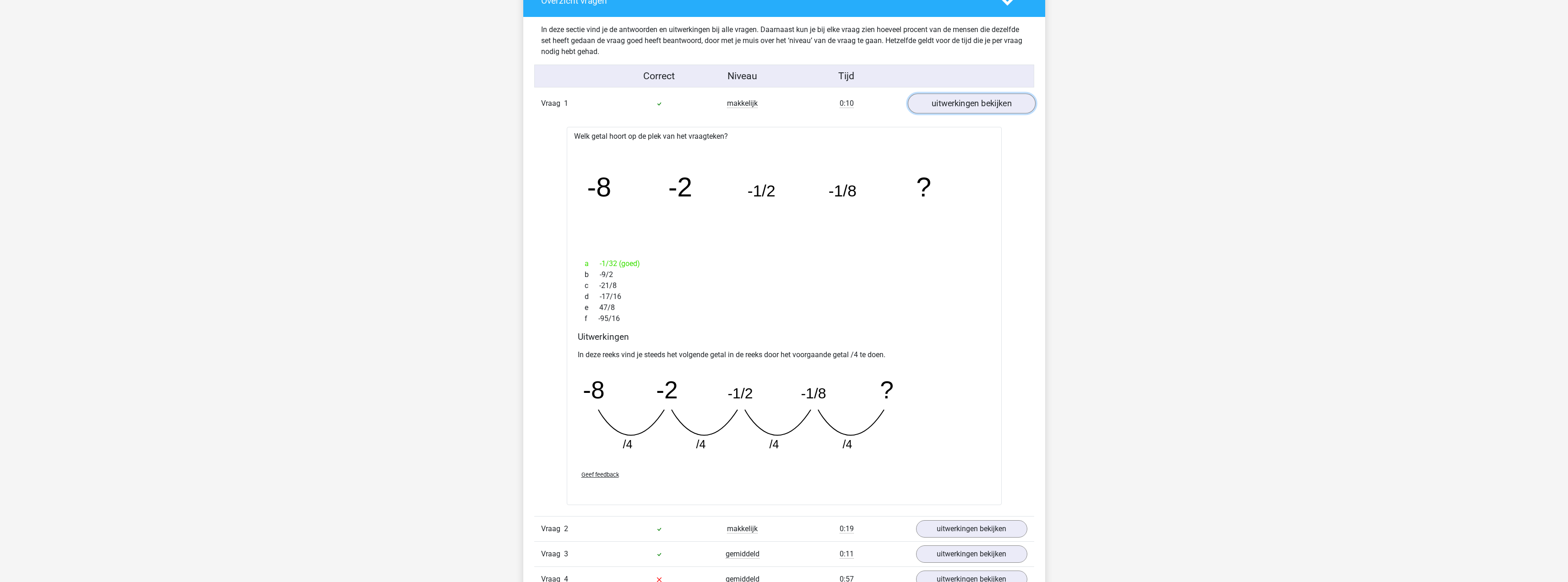
click at [947, 106] on link "uitwerkingen bekijken" at bounding box center [971, 103] width 128 height 20
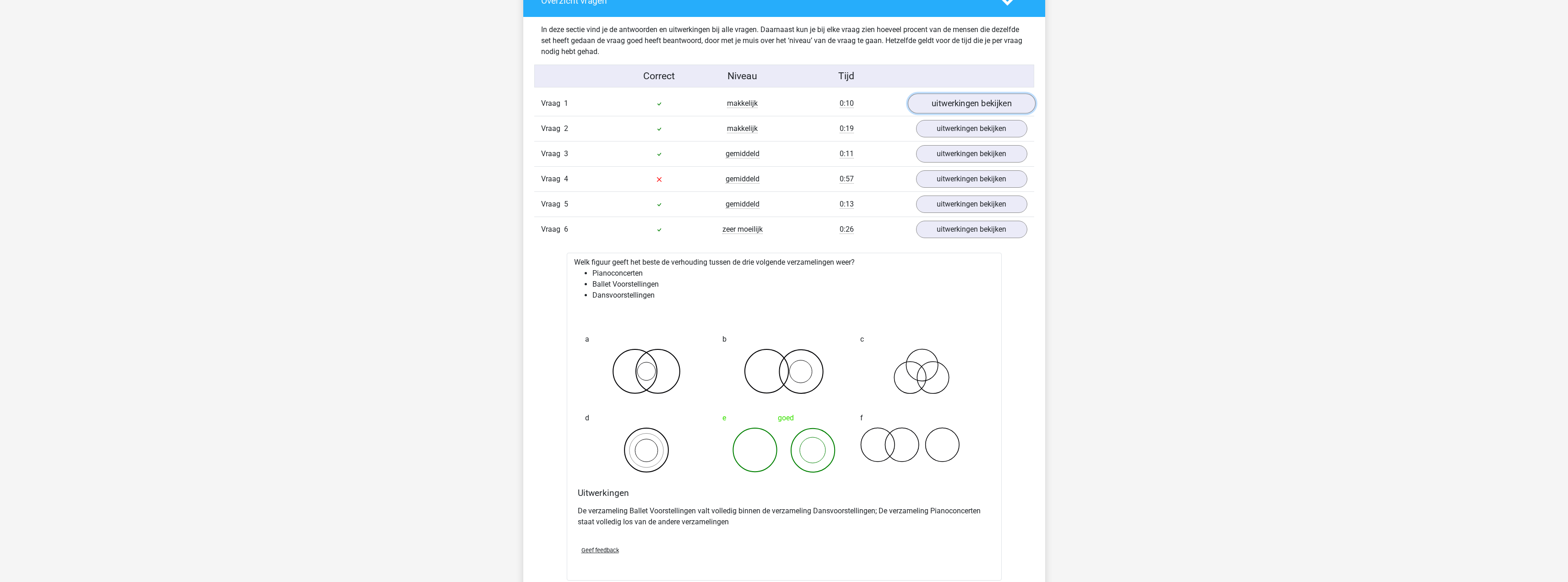
click at [946, 106] on link "uitwerkingen bekijken" at bounding box center [971, 103] width 128 height 20
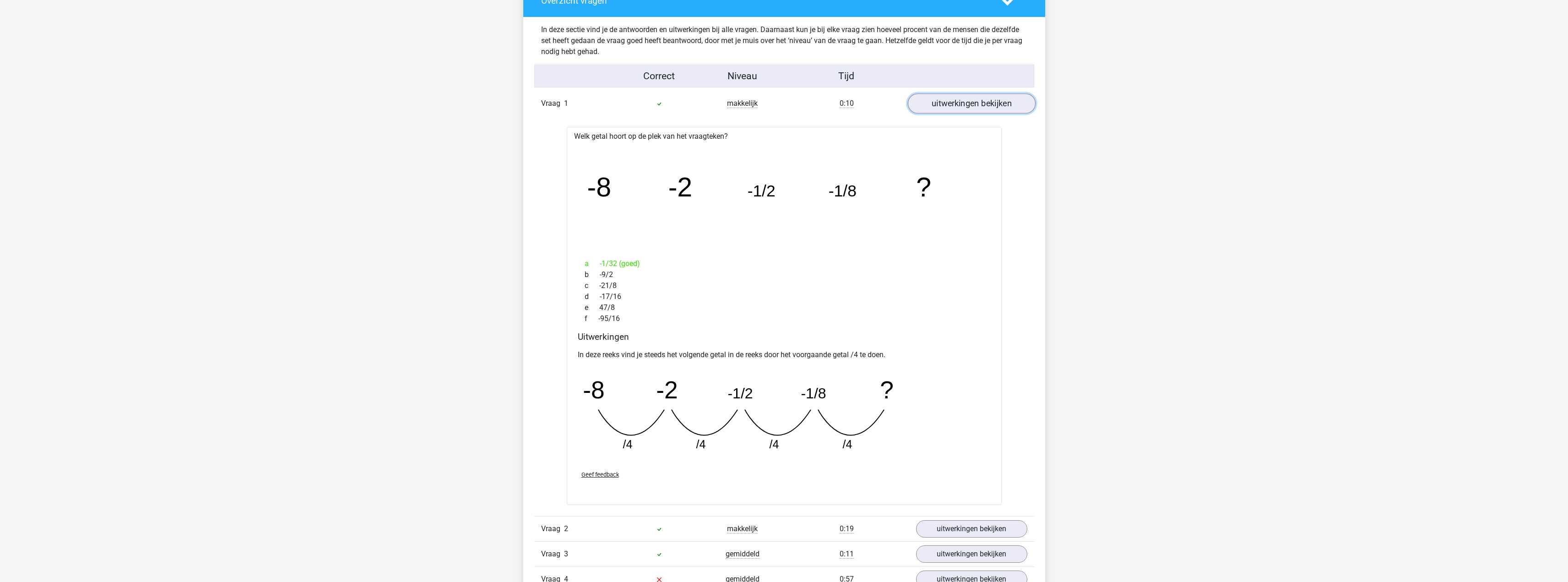
click at [946, 105] on link "uitwerkingen bekijken" at bounding box center [971, 103] width 128 height 20
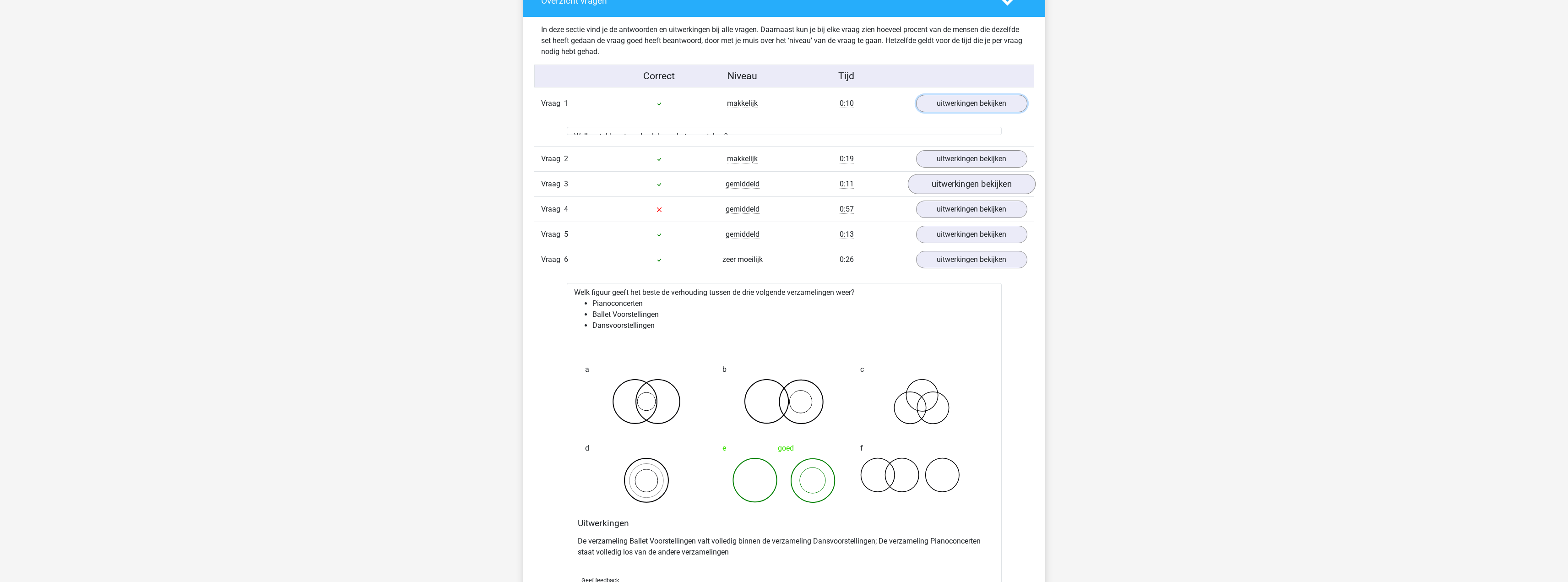
scroll to position [1007, 0]
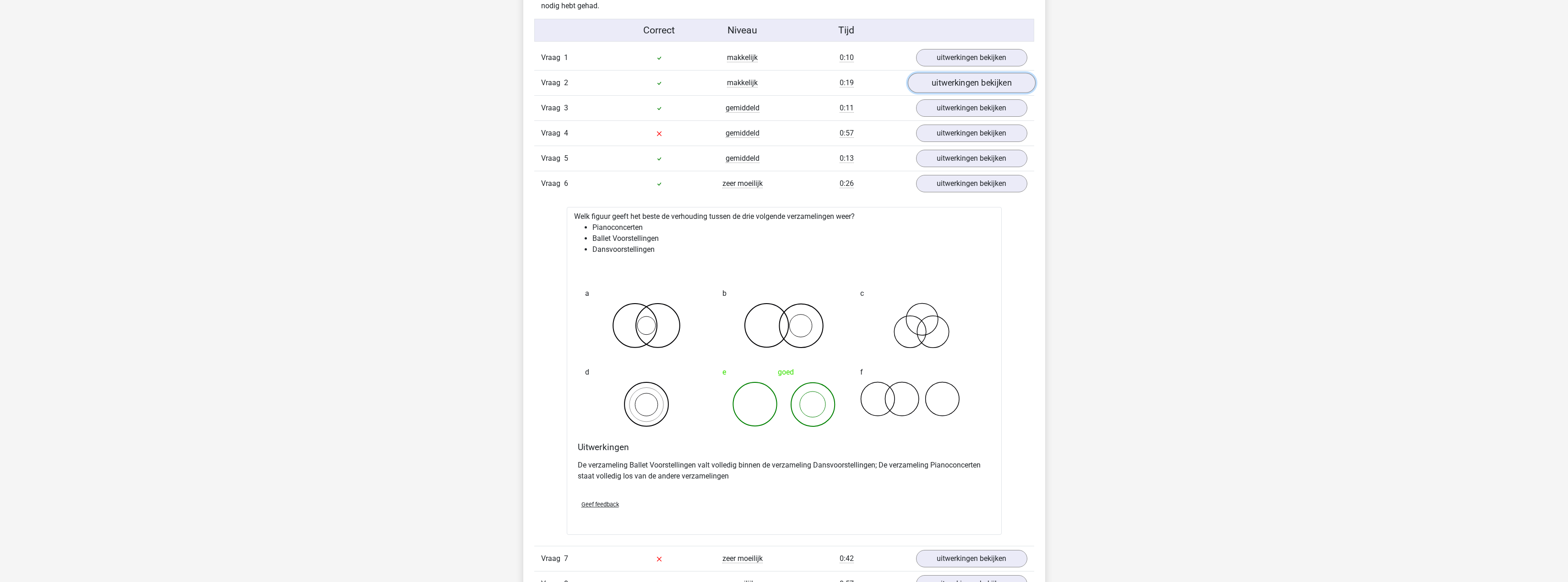
click at [966, 79] on link "uitwerkingen bekijken" at bounding box center [971, 83] width 128 height 20
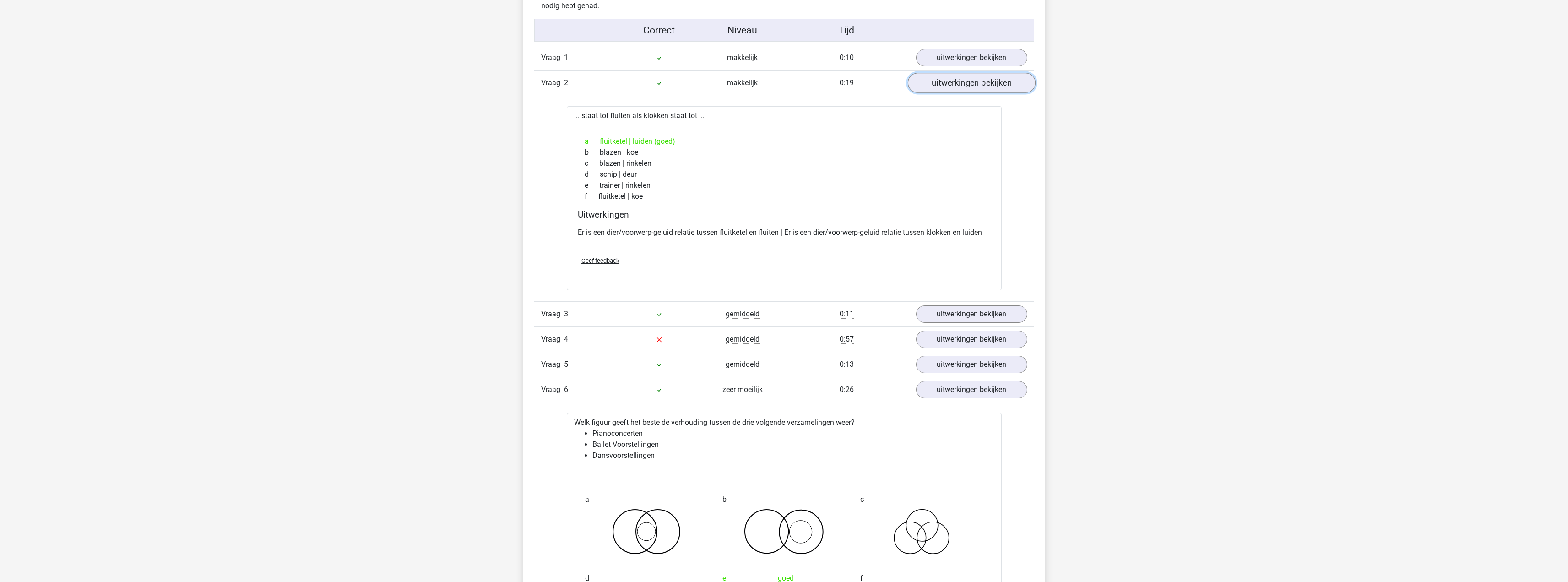
click at [965, 79] on link "uitwerkingen bekijken" at bounding box center [971, 83] width 128 height 20
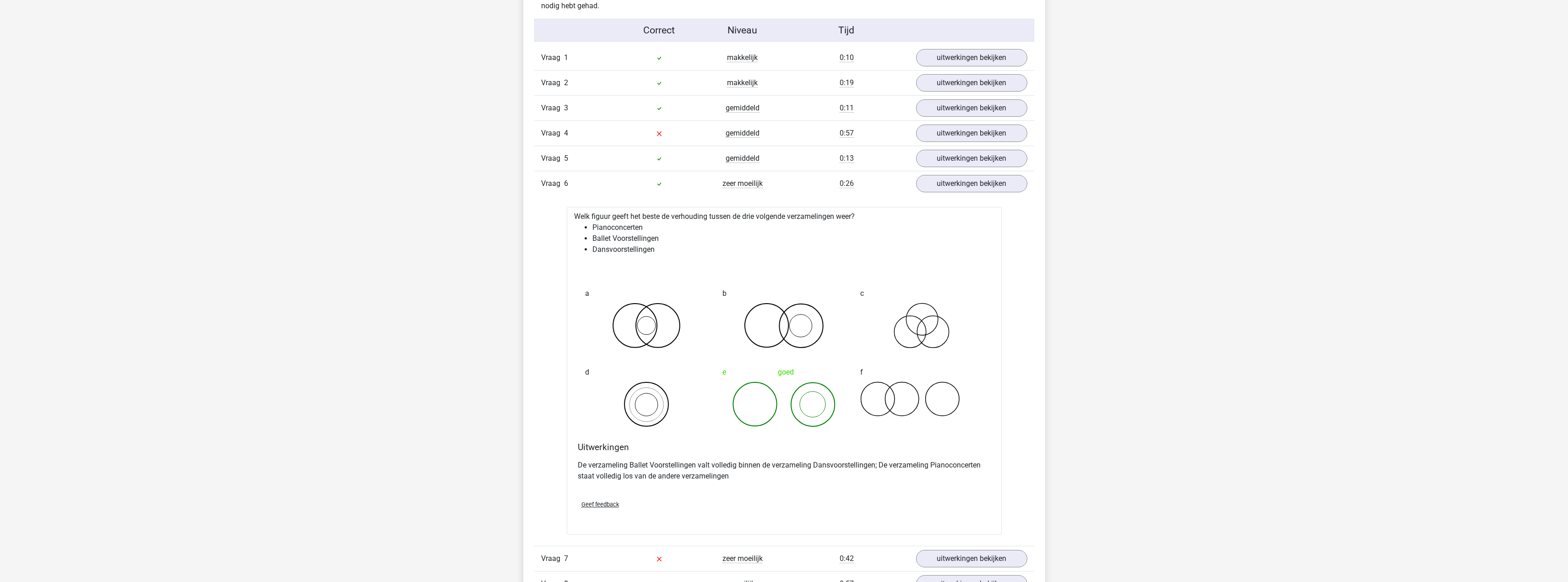
click at [966, 120] on div "Vraag 3 gemiddeld 0:11 uitwerkingen bekijken" at bounding box center [784, 108] width 500 height 25
click at [969, 111] on link "uitwerkingen bekijken" at bounding box center [971, 108] width 128 height 20
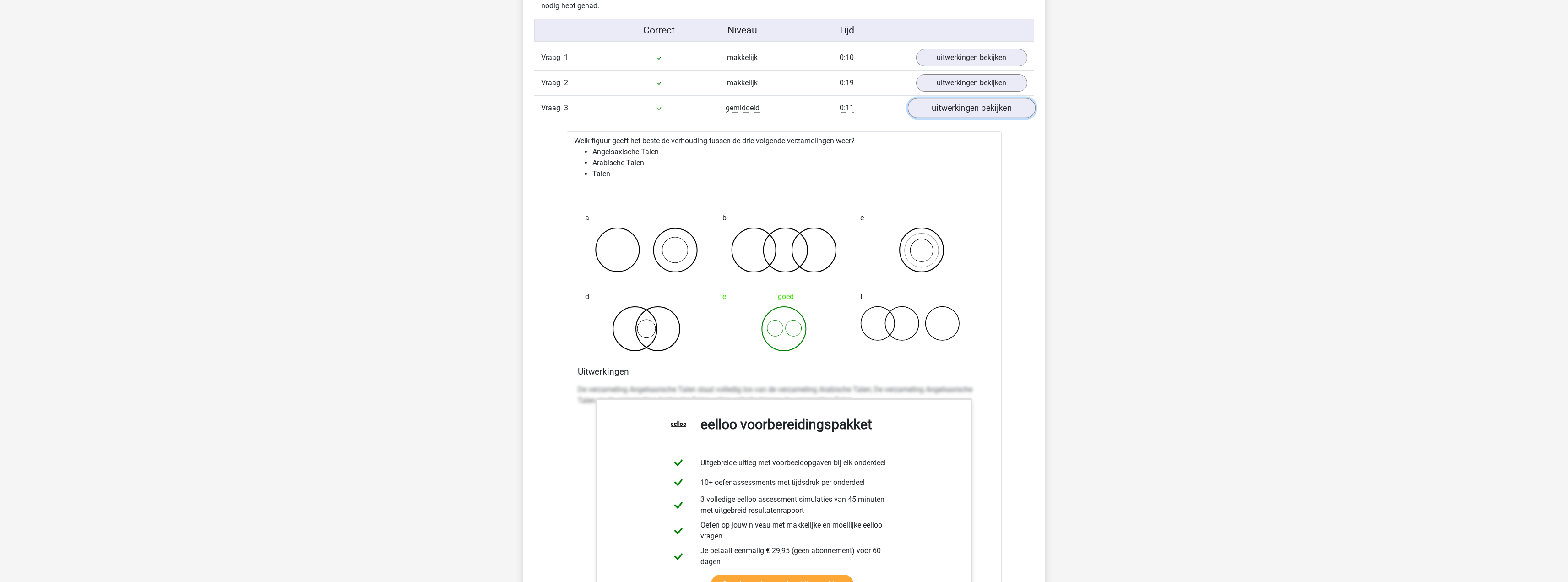
click at [969, 111] on link "uitwerkingen bekijken" at bounding box center [971, 108] width 128 height 20
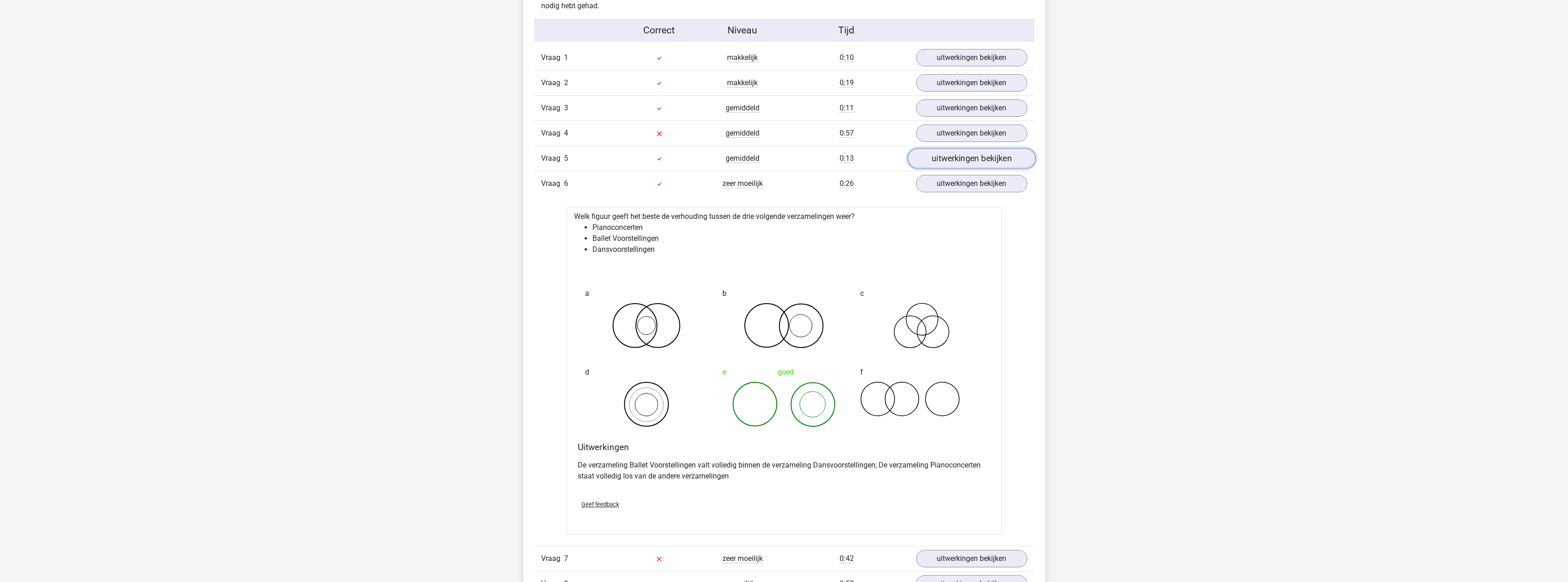
click at [961, 153] on link "uitwerkingen bekijken" at bounding box center [971, 158] width 128 height 20
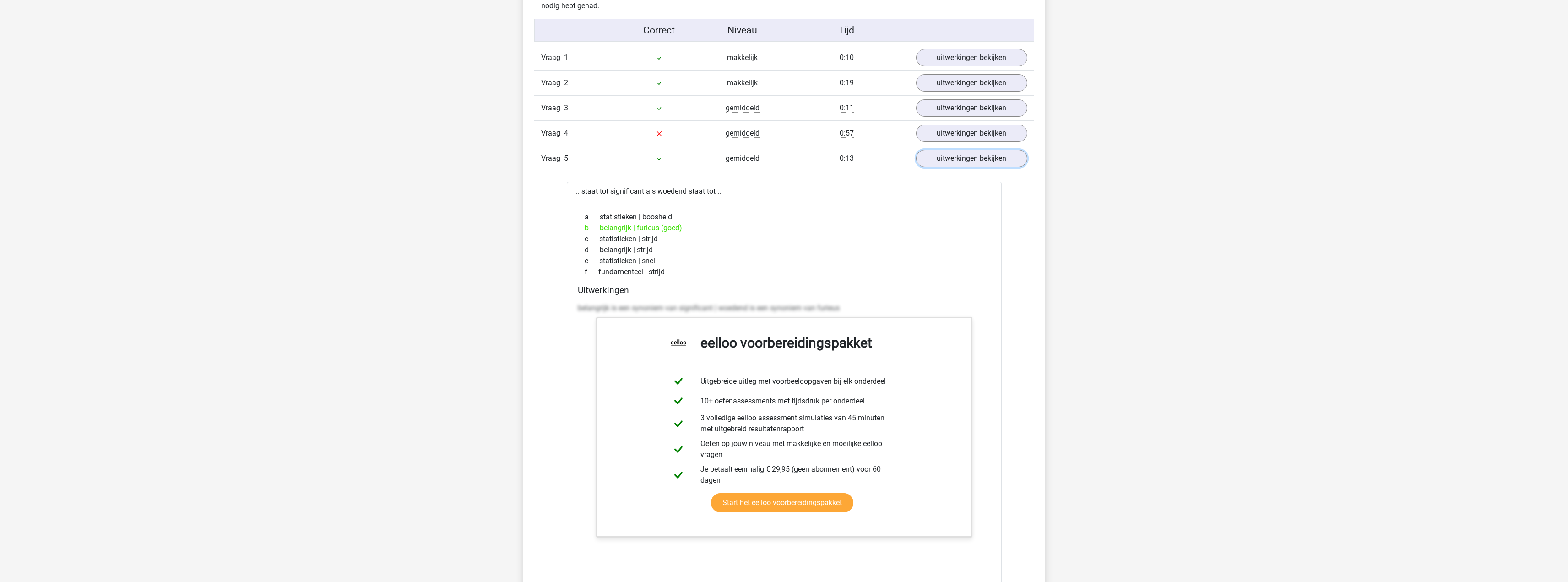
drag, startPoint x: 961, startPoint y: 153, endPoint x: 962, endPoint y: 147, distance: 6.1
click at [961, 152] on link "uitwerkingen bekijken" at bounding box center [971, 158] width 111 height 17
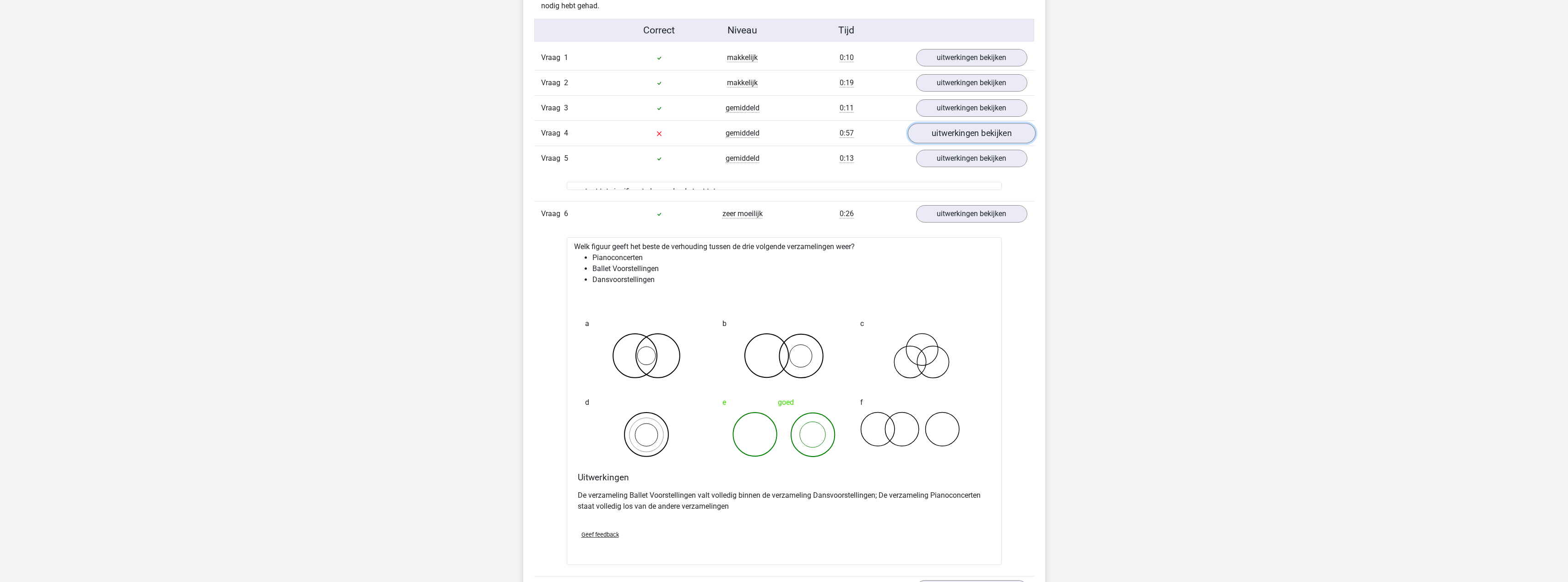
click at [965, 128] on link "uitwerkingen bekijken" at bounding box center [971, 133] width 128 height 20
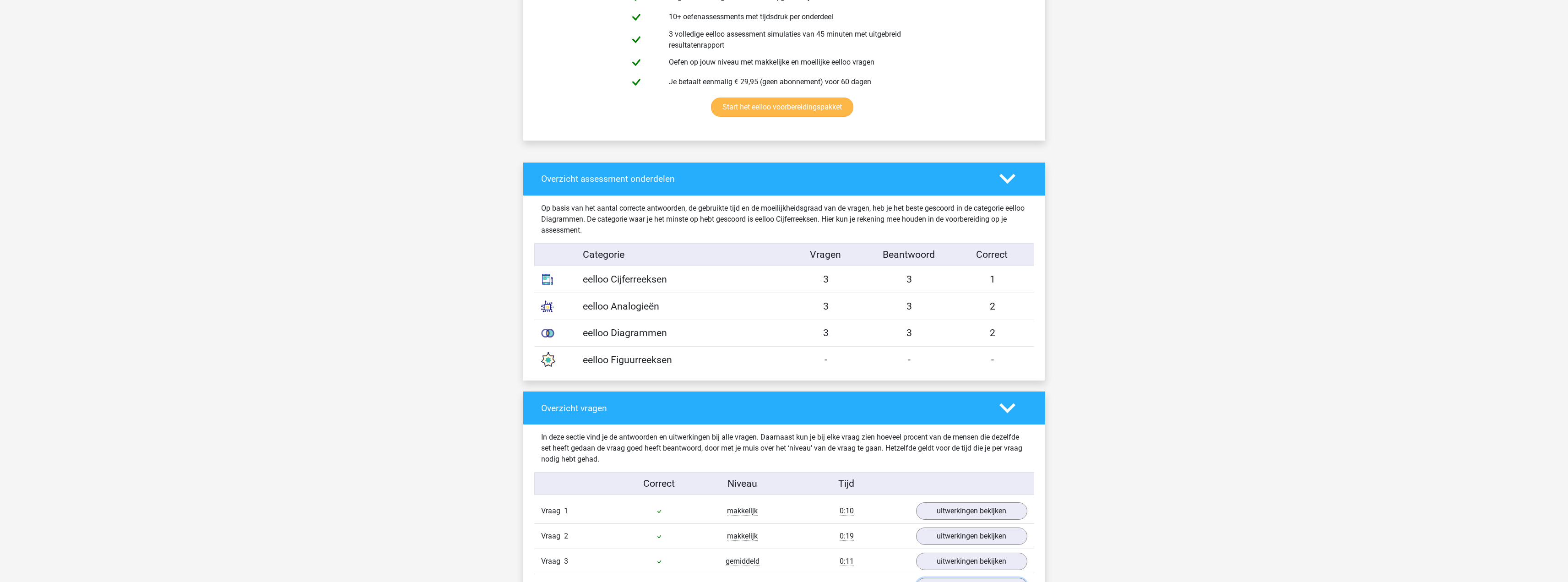
scroll to position [412, 0]
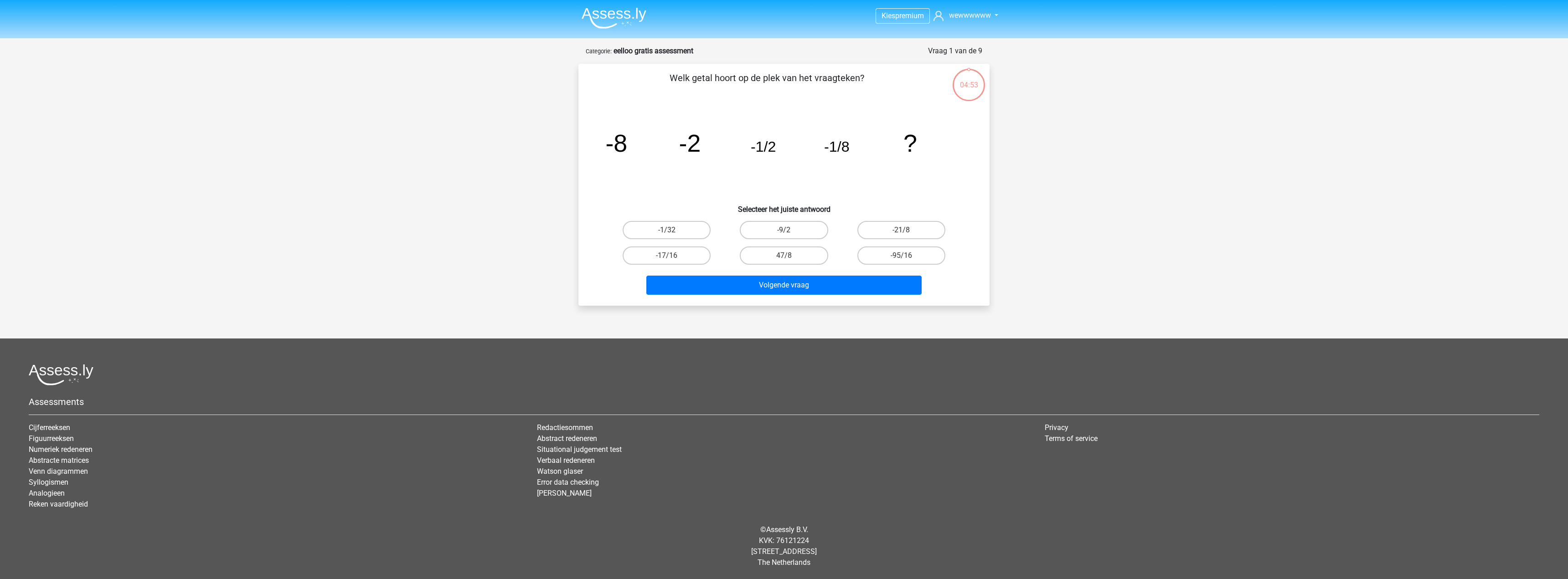
click at [1265, 259] on div "Kies premium wewwwwww [EMAIL_ADDRESS][DOMAIN_NAME]" at bounding box center [784, 284] width 1568 height 568
